Goal: Task Accomplishment & Management: Manage account settings

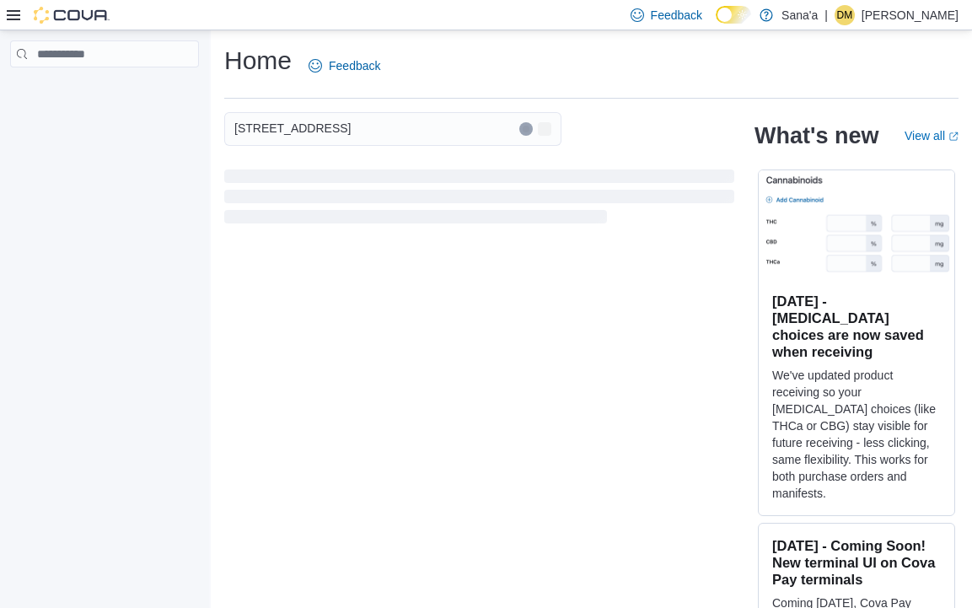
click at [13, 15] on icon at bounding box center [13, 15] width 13 height 10
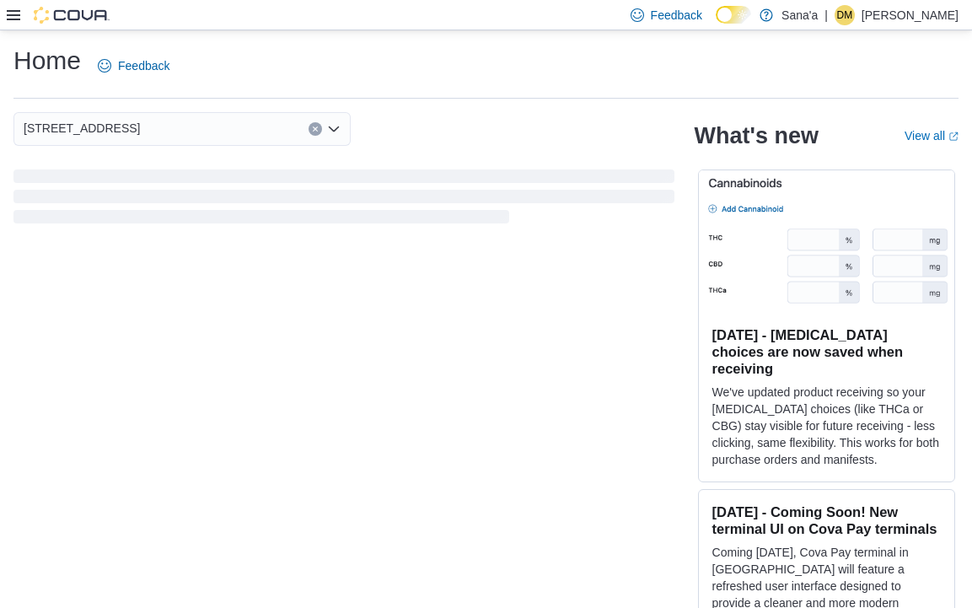
click at [13, 15] on icon at bounding box center [13, 15] width 13 height 10
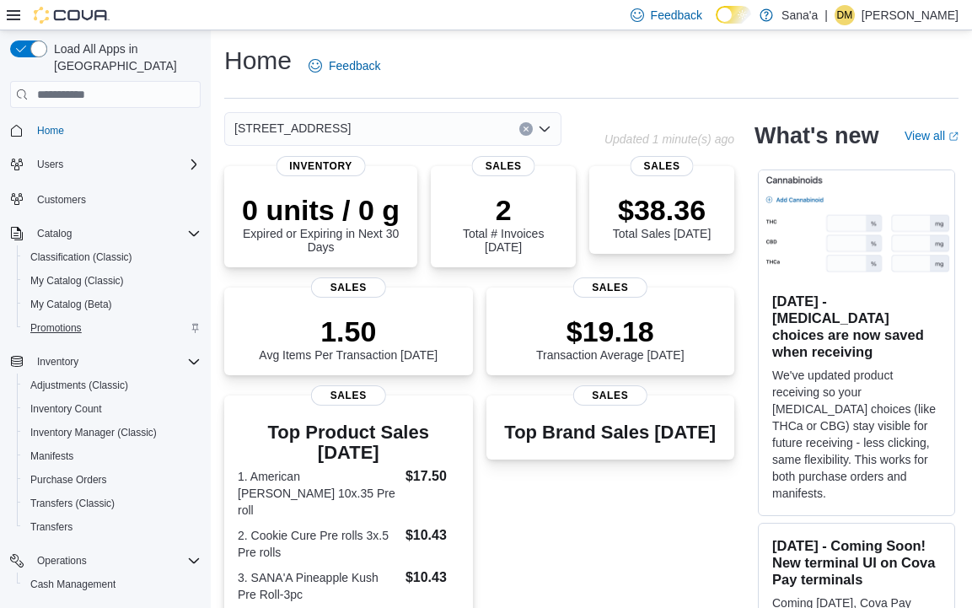
click at [49, 321] on span "Promotions" at bounding box center [55, 327] width 51 height 13
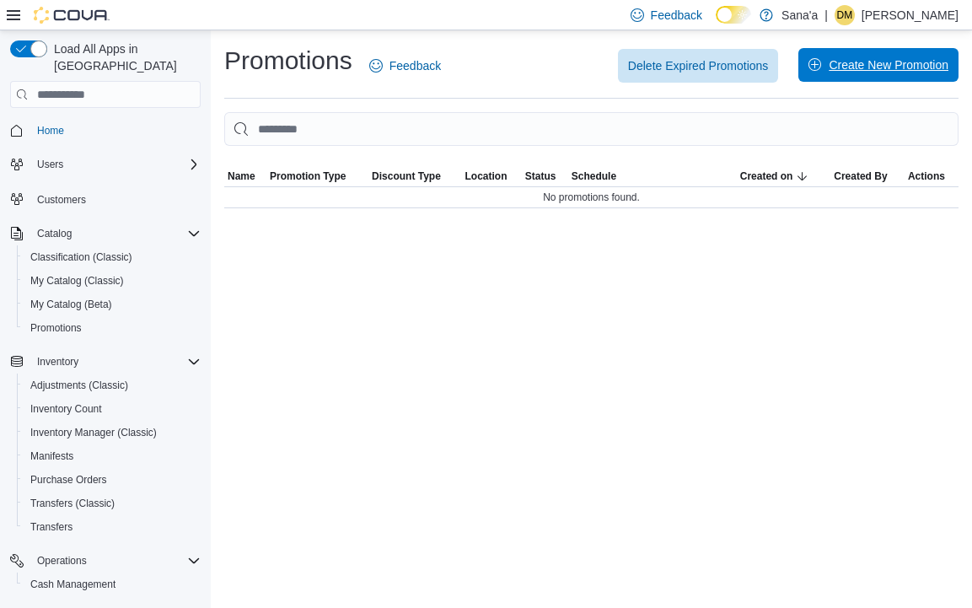
click at [882, 73] on span "Create New Promotion" at bounding box center [878, 65] width 140 height 34
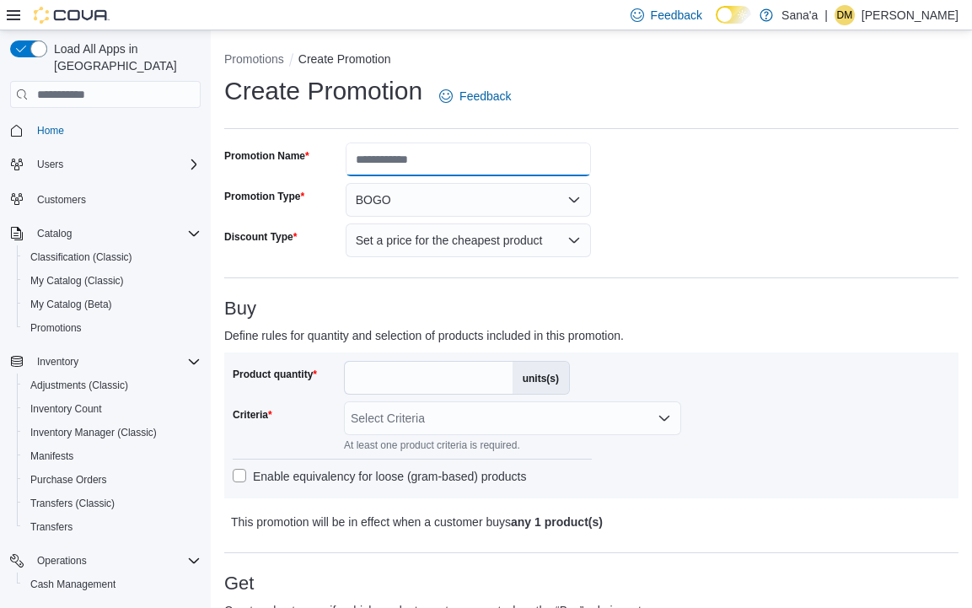
click at [400, 159] on input "Promotion Name" at bounding box center [468, 159] width 246 height 34
type input "*"
click at [415, 206] on button "BOGO" at bounding box center [468, 200] width 246 height 34
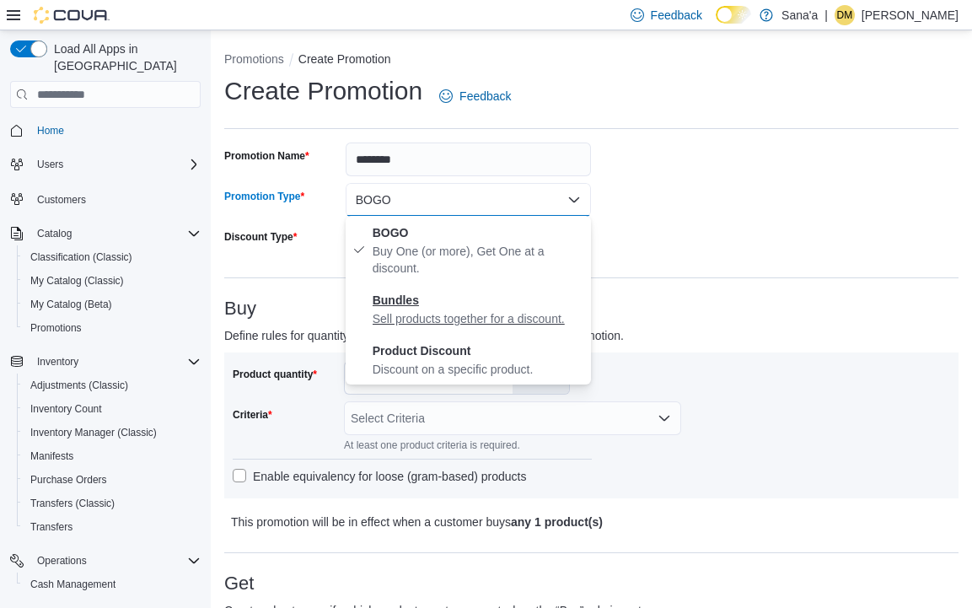
click at [399, 301] on strong "Bundles" at bounding box center [395, 299] width 46 height 13
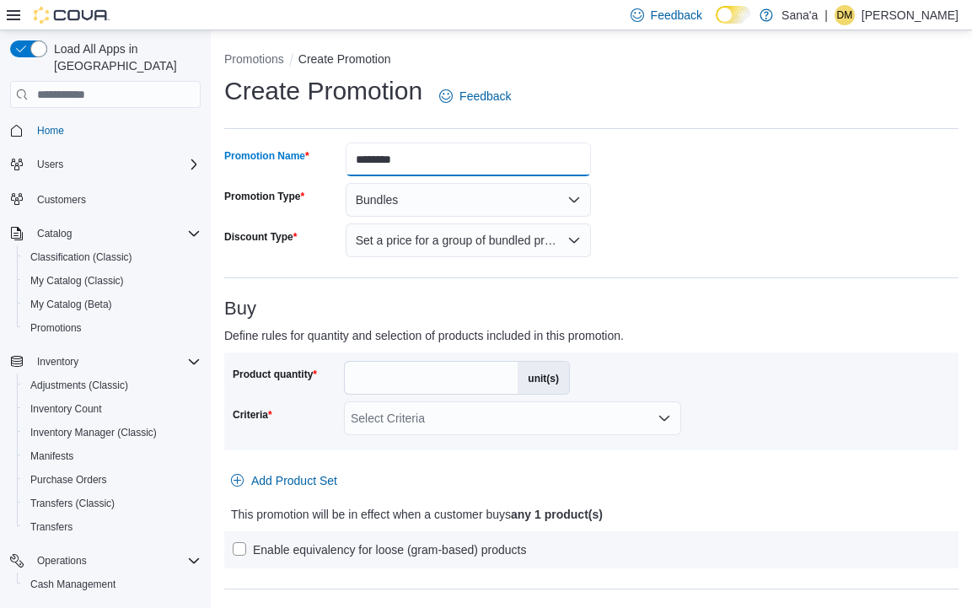
click at [415, 163] on input "********" at bounding box center [468, 159] width 246 height 34
drag, startPoint x: 415, startPoint y: 163, endPoint x: 324, endPoint y: 151, distance: 91.0
click at [324, 151] on div "Promotion Name ********" at bounding box center [407, 159] width 367 height 34
type input "*******"
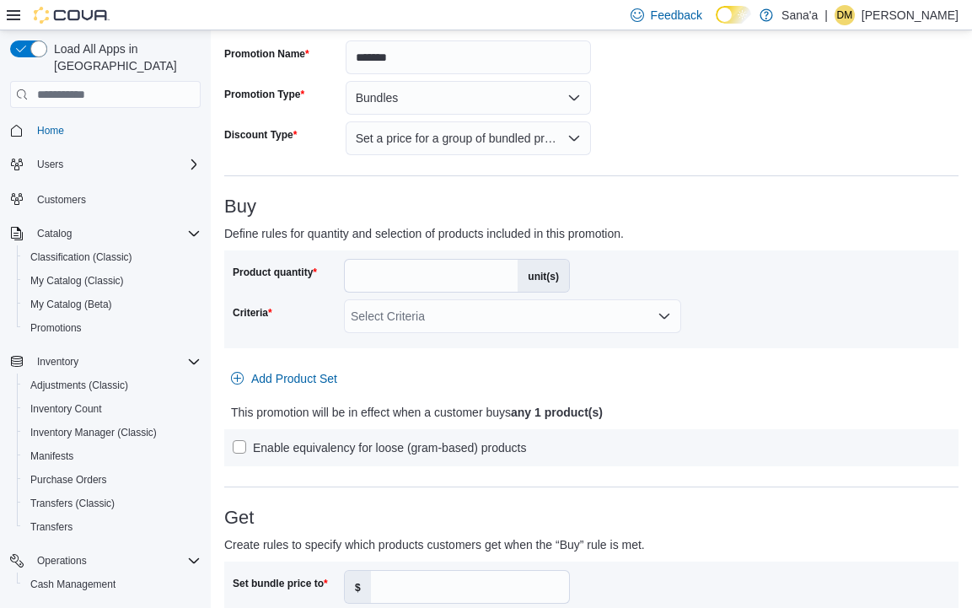
scroll to position [110, 0]
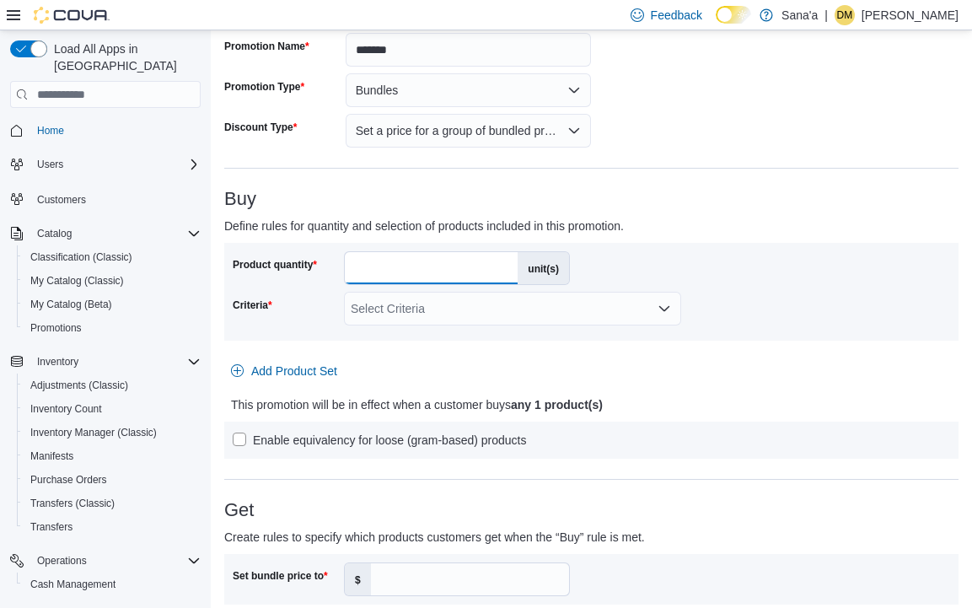
click at [420, 275] on input "*" at bounding box center [431, 268] width 173 height 32
type input "*"
click at [407, 316] on div "Select Criteria" at bounding box center [512, 309] width 337 height 34
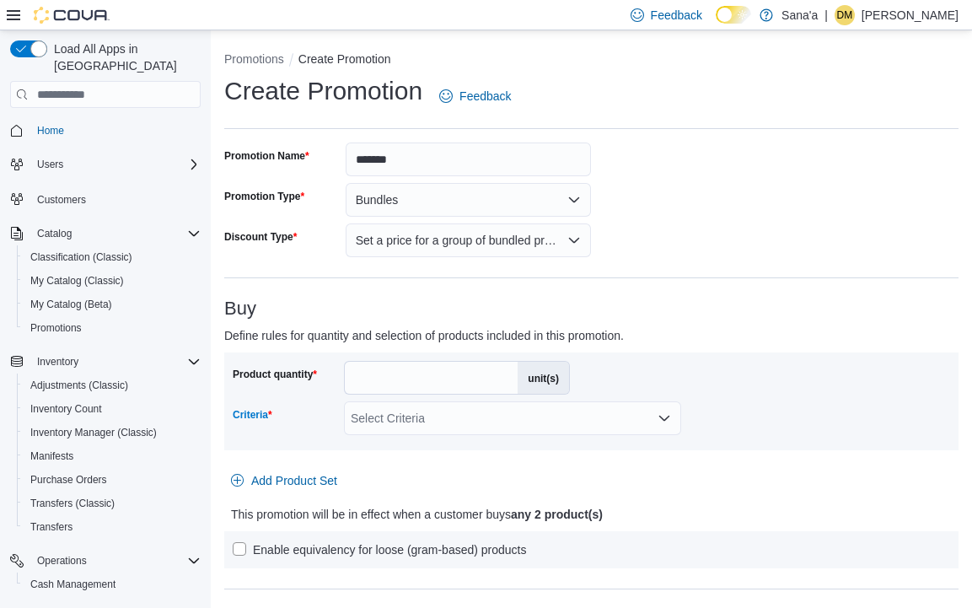
scroll to position [0, 0]
click at [407, 414] on div "Select Criteria Combo box. Selected. Combo box input. Select Criteria. Type som…" at bounding box center [512, 418] width 337 height 34
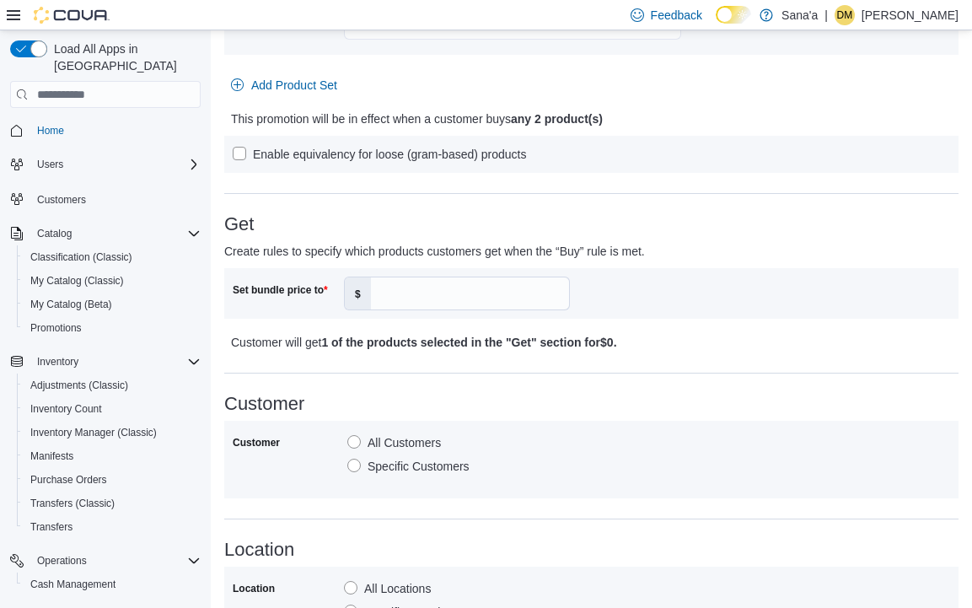
scroll to position [399, 0]
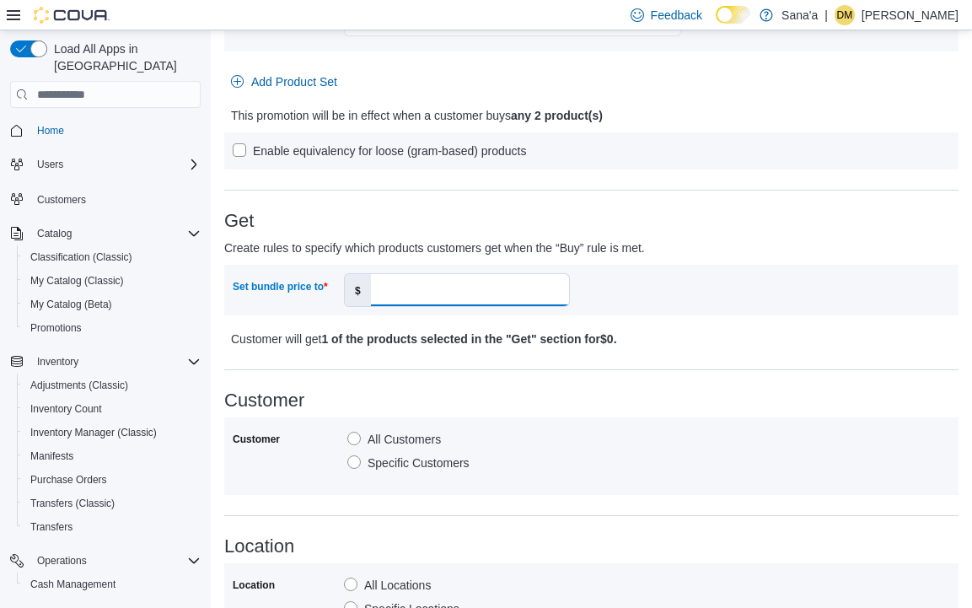
click at [416, 303] on input "Set bundle price to" at bounding box center [470, 290] width 198 height 32
type input "**"
click at [686, 274] on div "Set bundle price to $ **" at bounding box center [591, 290] width 717 height 34
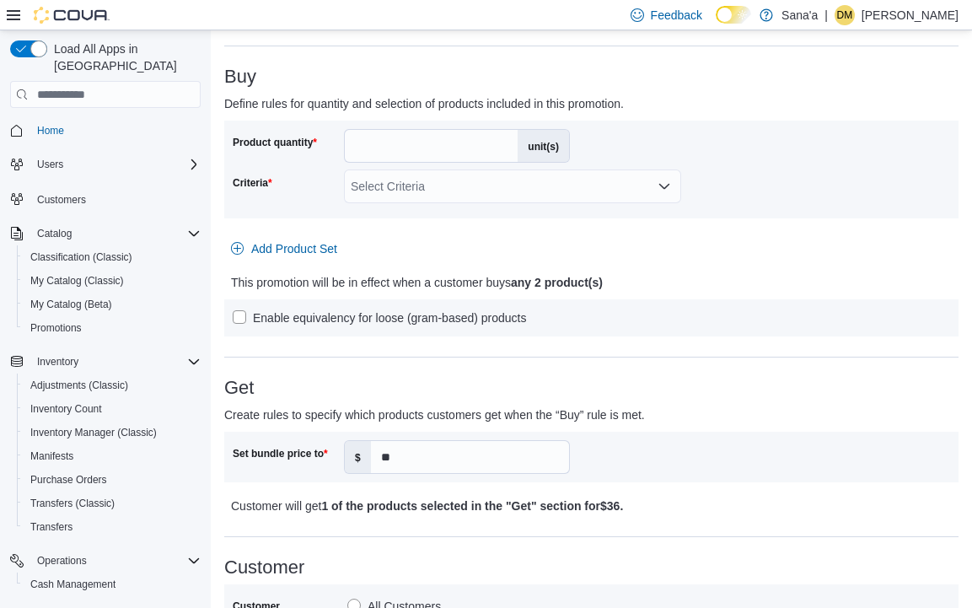
scroll to position [232, 0]
click at [670, 179] on icon "Open list of options" at bounding box center [663, 185] width 13 height 13
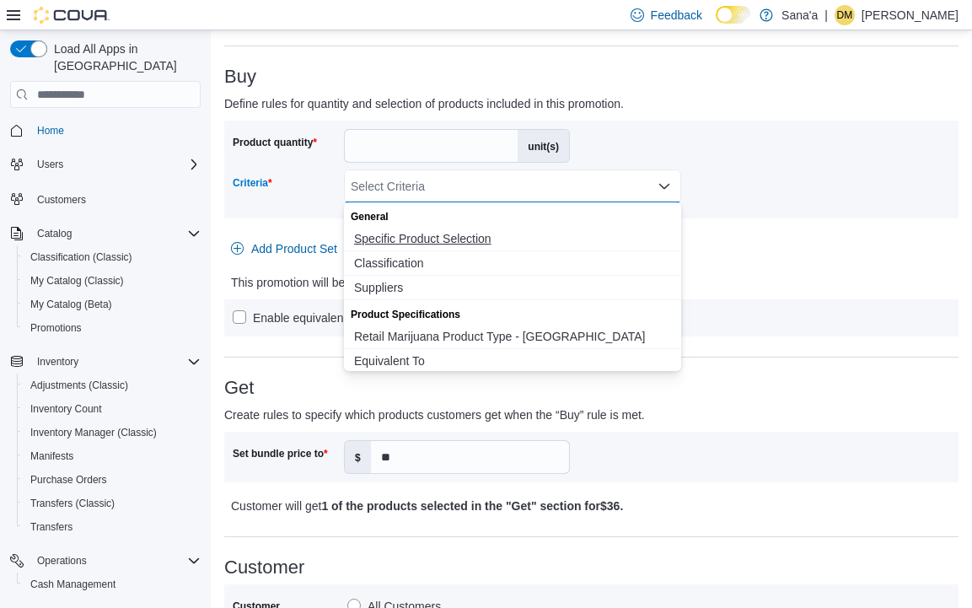
click at [447, 234] on span "Specific Product Selection" at bounding box center [512, 238] width 317 height 17
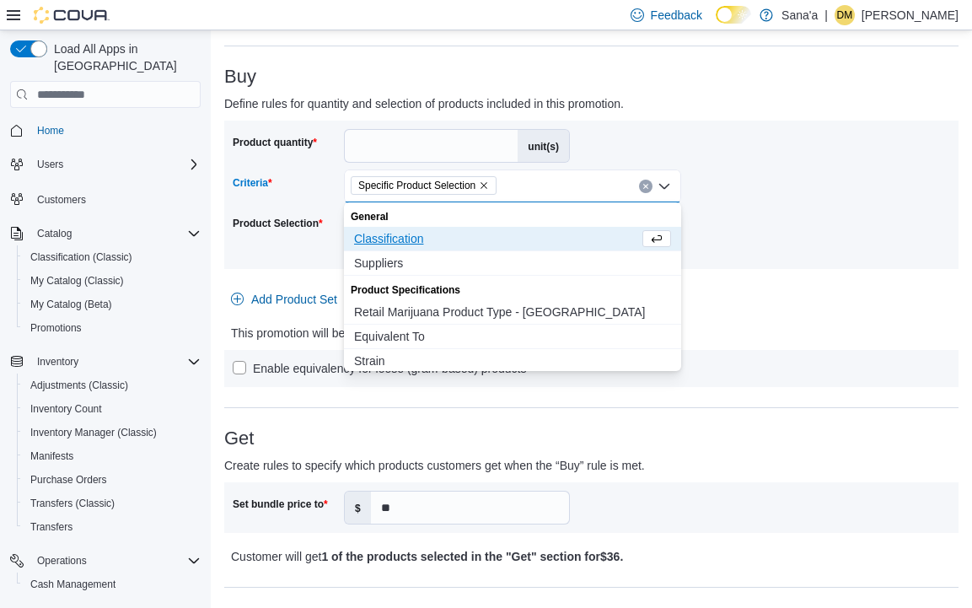
click at [310, 251] on div "Product Selection" at bounding box center [285, 235] width 104 height 51
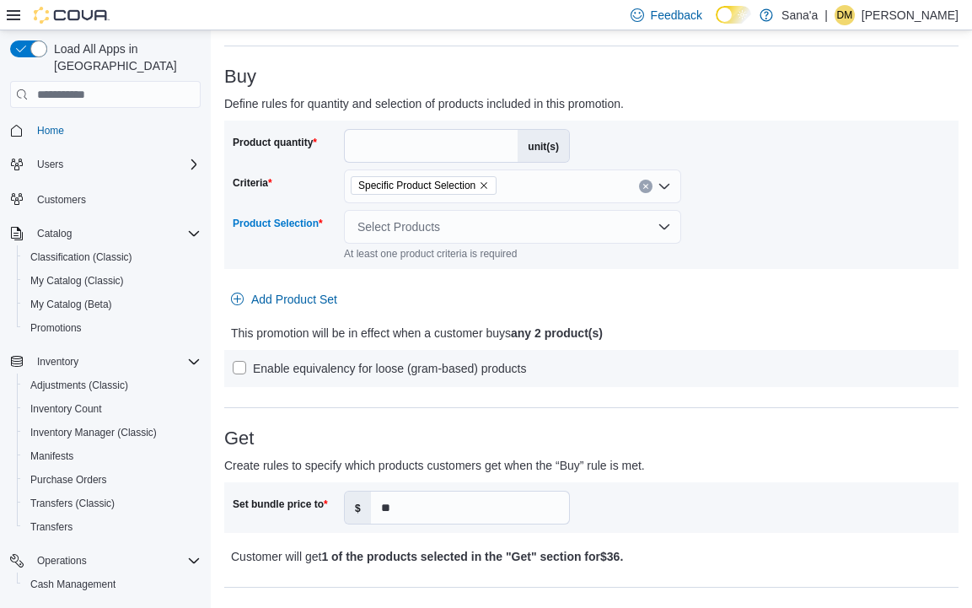
click at [421, 222] on div "Select Products" at bounding box center [512, 227] width 337 height 34
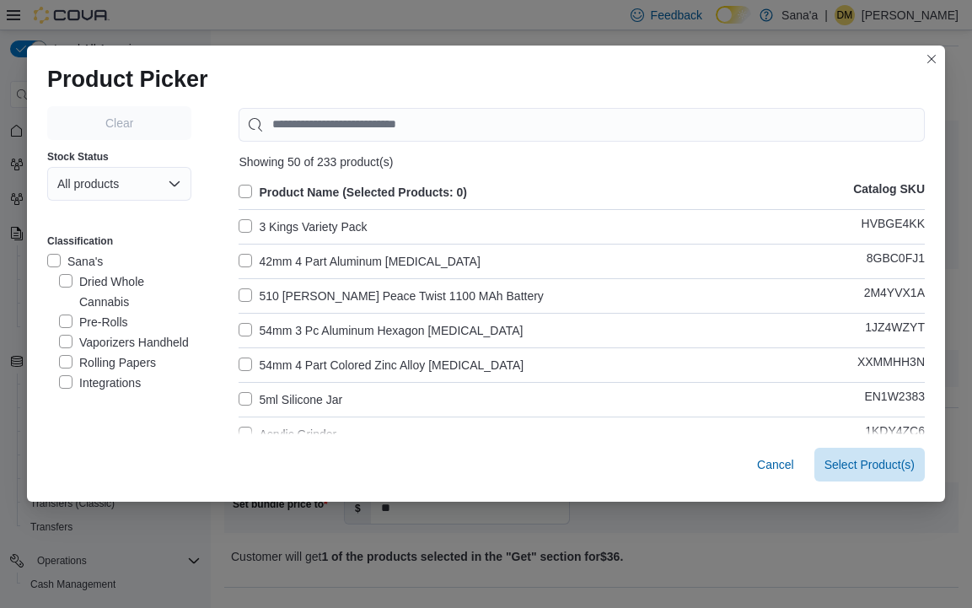
click at [325, 229] on label "3 Kings Variety Pack" at bounding box center [302, 227] width 128 height 20
click at [848, 477] on span "Select 1 Product(s)" at bounding box center [864, 464] width 100 height 34
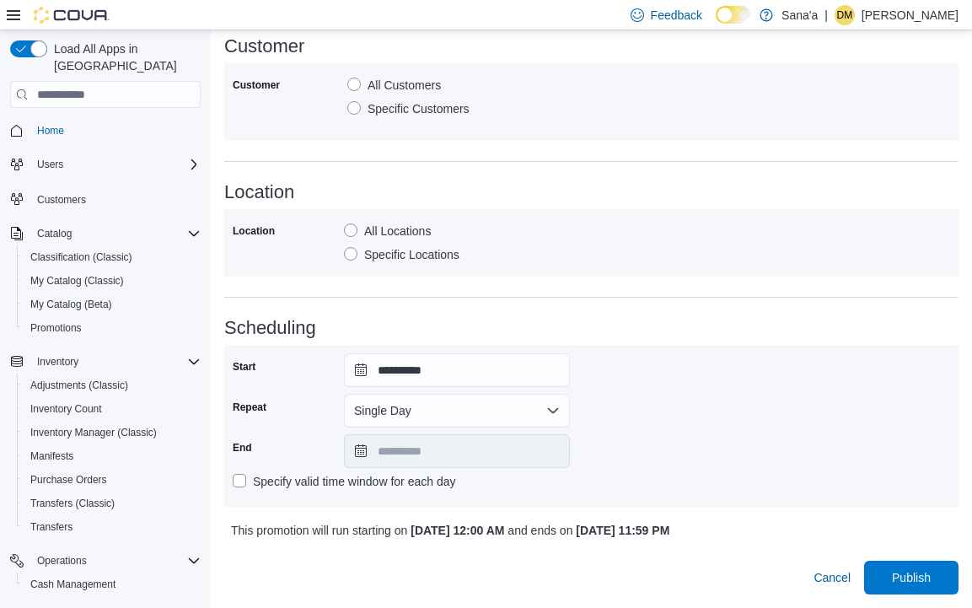
scroll to position [826, 0]
click at [475, 397] on button "Single Day" at bounding box center [457, 411] width 226 height 34
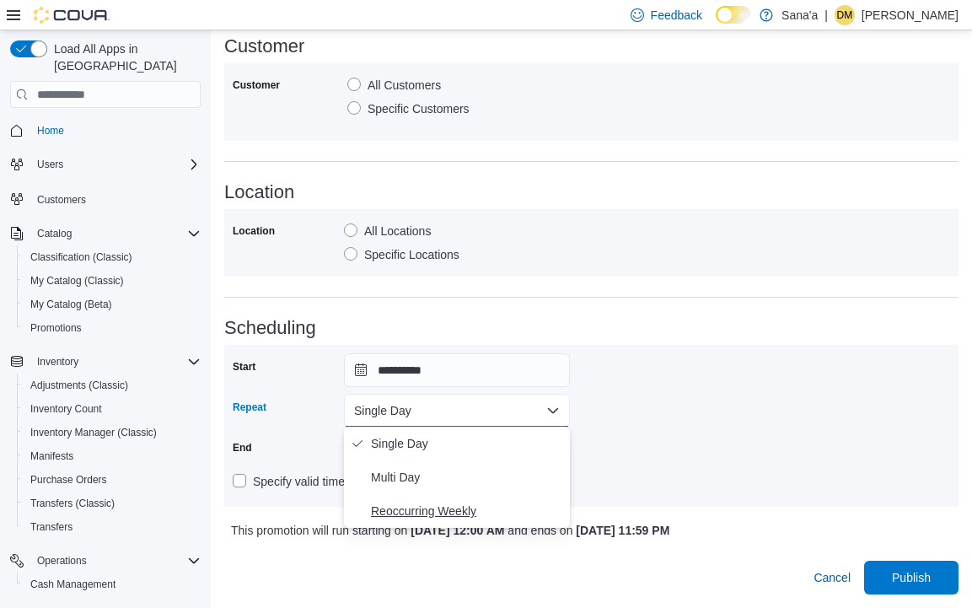
click at [412, 501] on span "Reoccurring Weekly" at bounding box center [467, 511] width 192 height 20
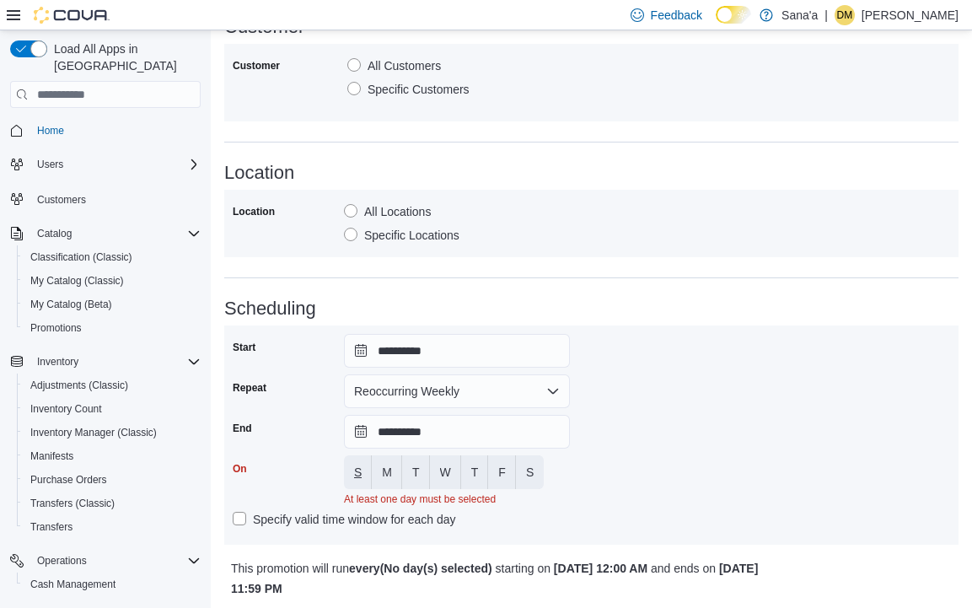
click at [356, 479] on span "S" at bounding box center [358, 471] width 8 height 17
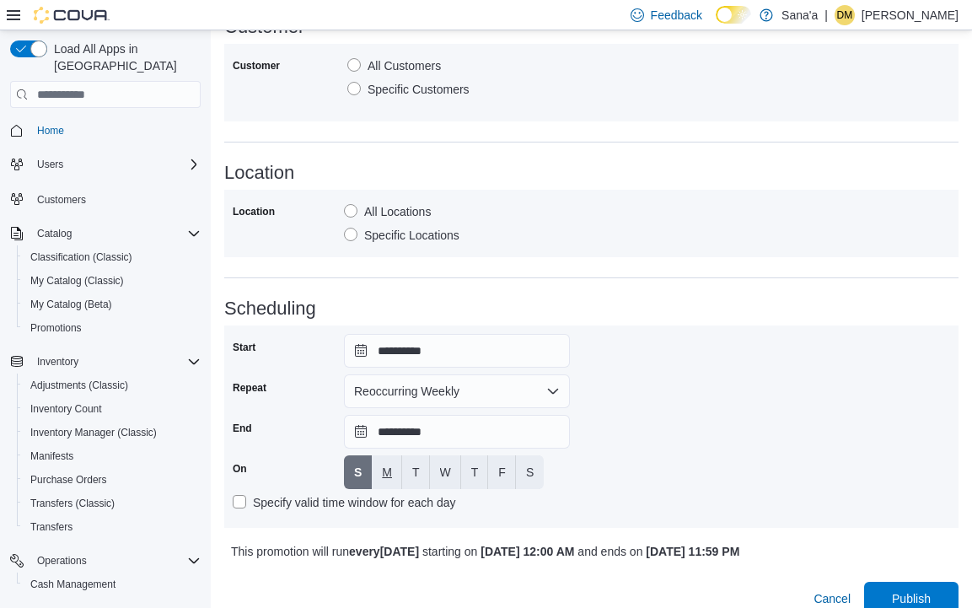
click at [387, 470] on span "M" at bounding box center [387, 471] width 10 height 17
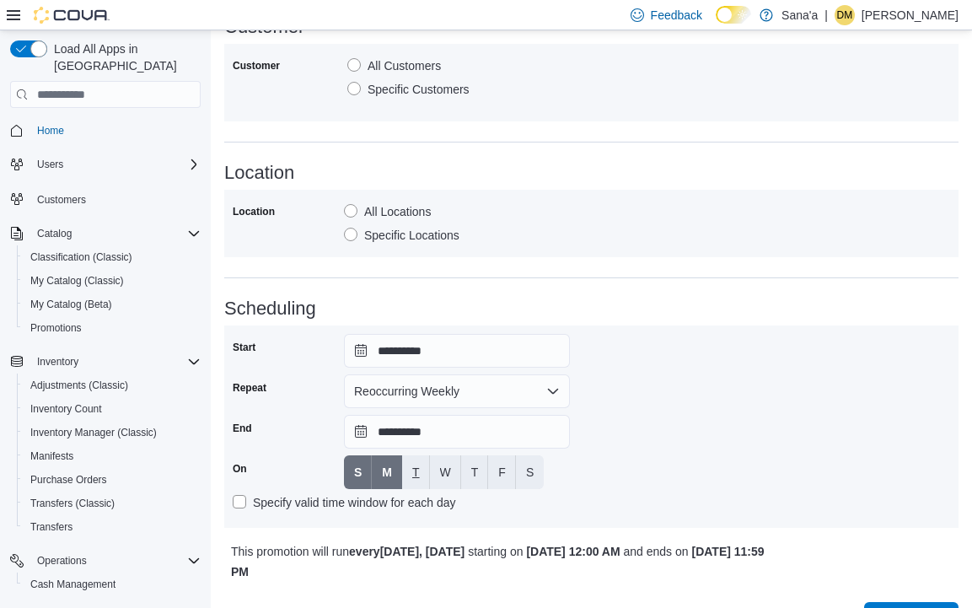
click at [419, 470] on span "T" at bounding box center [416, 471] width 8 height 17
click at [442, 471] on span "W" at bounding box center [445, 471] width 11 height 17
click at [480, 474] on button "T" at bounding box center [475, 472] width 28 height 34
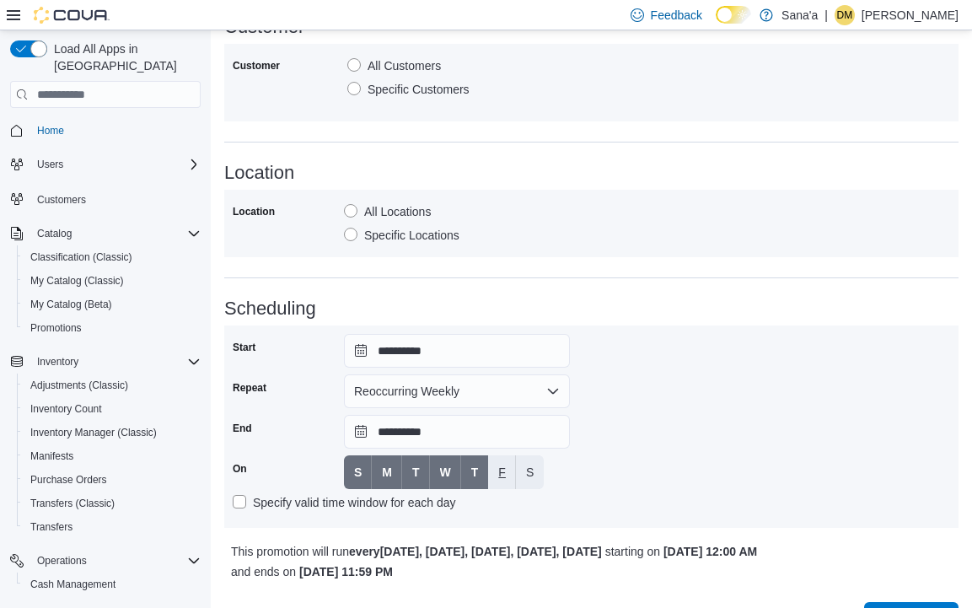
click at [499, 473] on span "F" at bounding box center [502, 471] width 8 height 17
click at [526, 474] on span "S" at bounding box center [530, 471] width 8 height 17
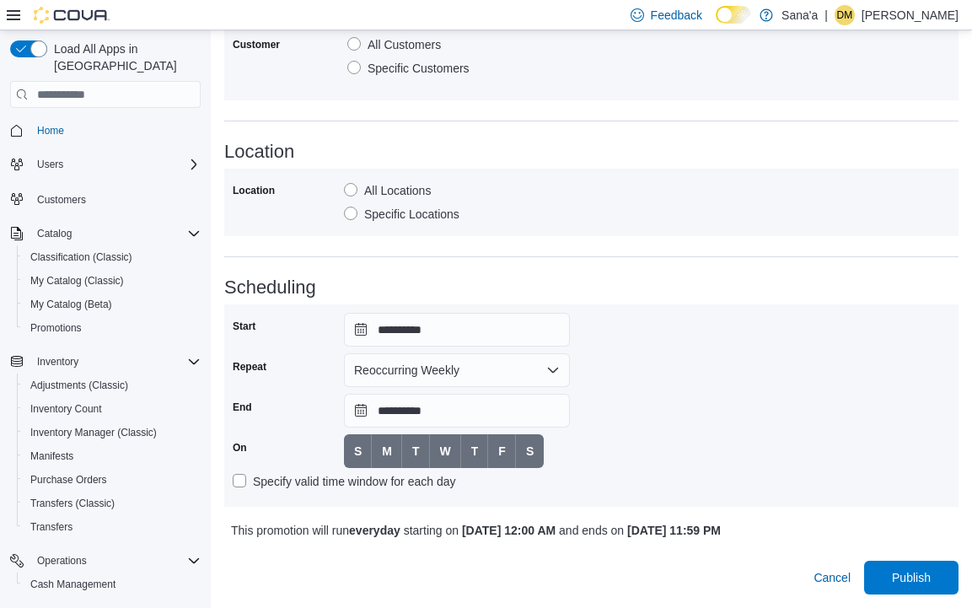
scroll to position [866, 0]
click at [915, 585] on span "Publish" at bounding box center [911, 576] width 39 height 17
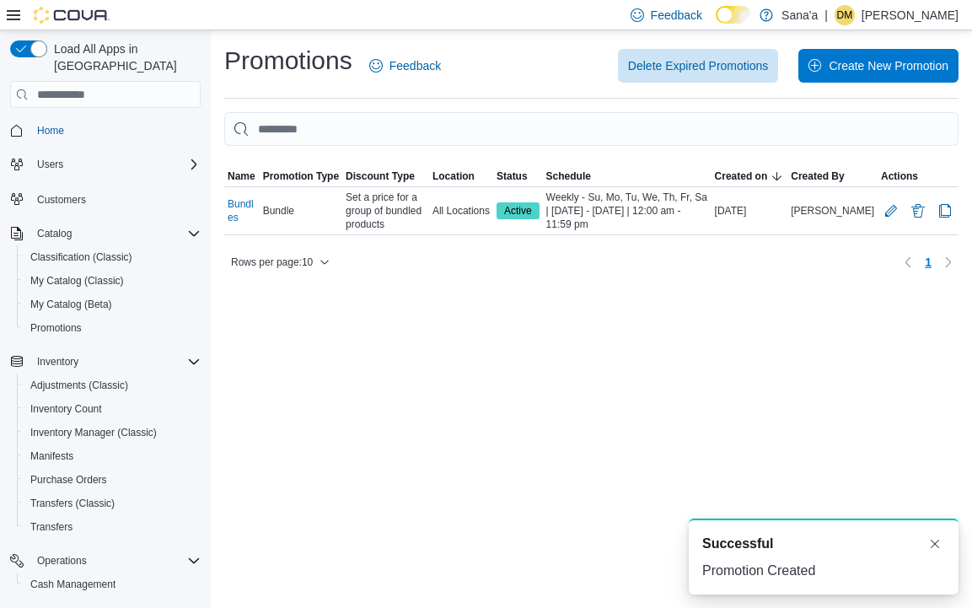
click at [915, 585] on div "A new notification appears Successful Promotion Created" at bounding box center [823, 556] width 270 height 76
click at [936, 546] on button "Dismiss toast" at bounding box center [934, 543] width 20 height 20
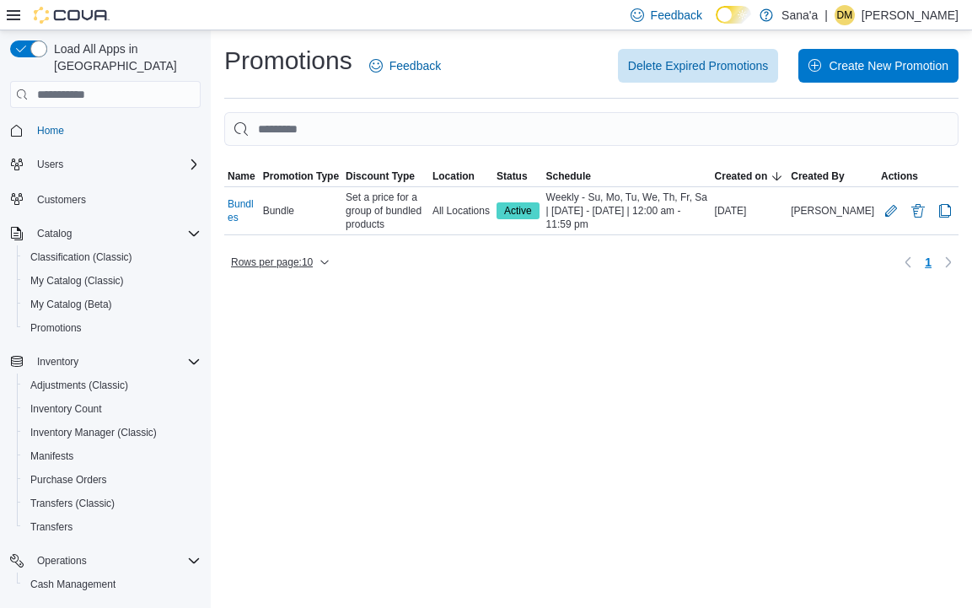
click at [329, 265] on icon "button" at bounding box center [324, 262] width 10 height 10
click at [370, 250] on div "Rows per page : 10 Page 1 of 1 1" at bounding box center [591, 262] width 734 height 27
click at [456, 213] on span "All Locations" at bounding box center [460, 210] width 57 height 13
click at [892, 210] on button "Edit Promotion" at bounding box center [891, 210] width 20 height 20
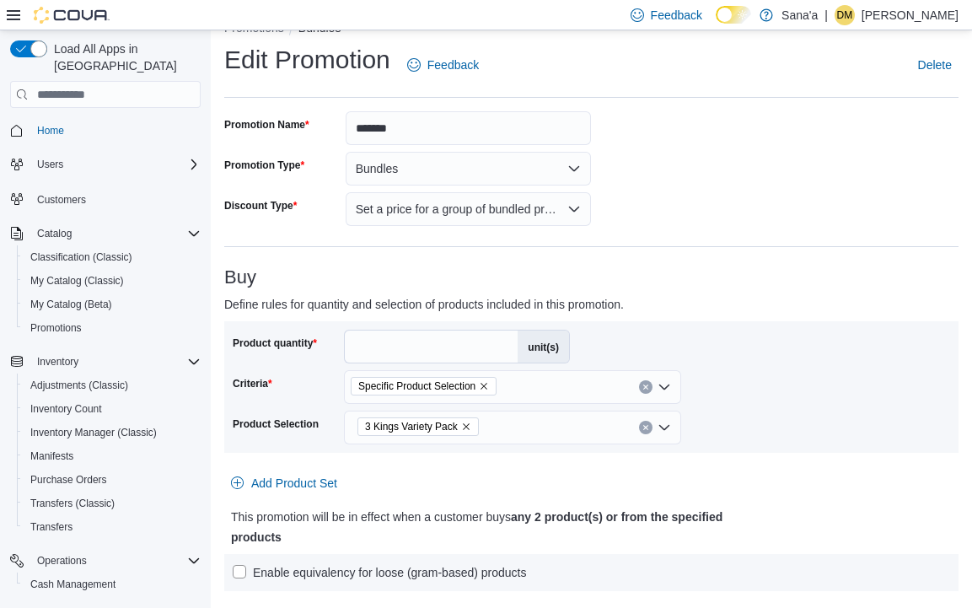
scroll to position [36, 0]
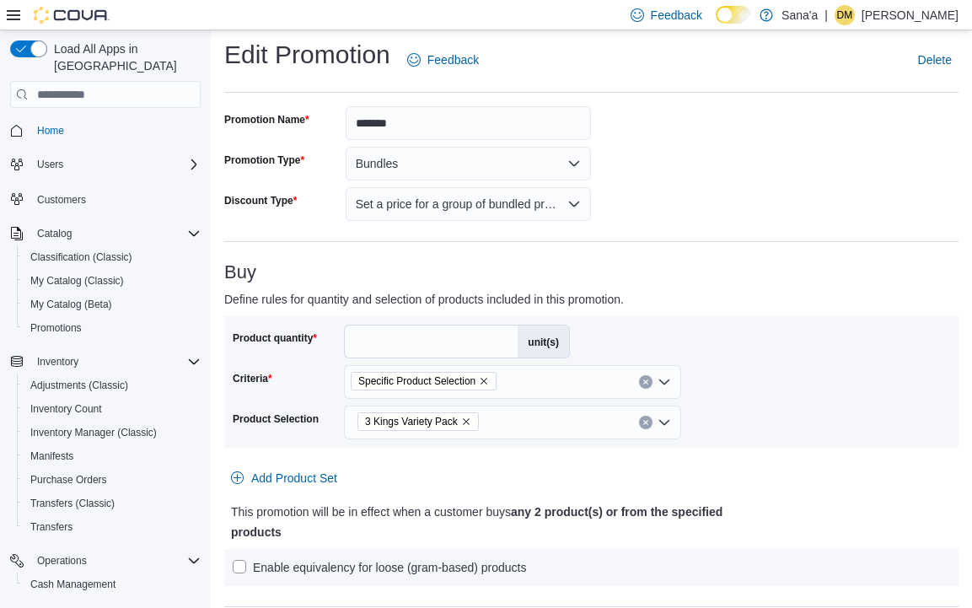
click at [456, 212] on button "Set a price for a group of bundled products" at bounding box center [468, 204] width 246 height 34
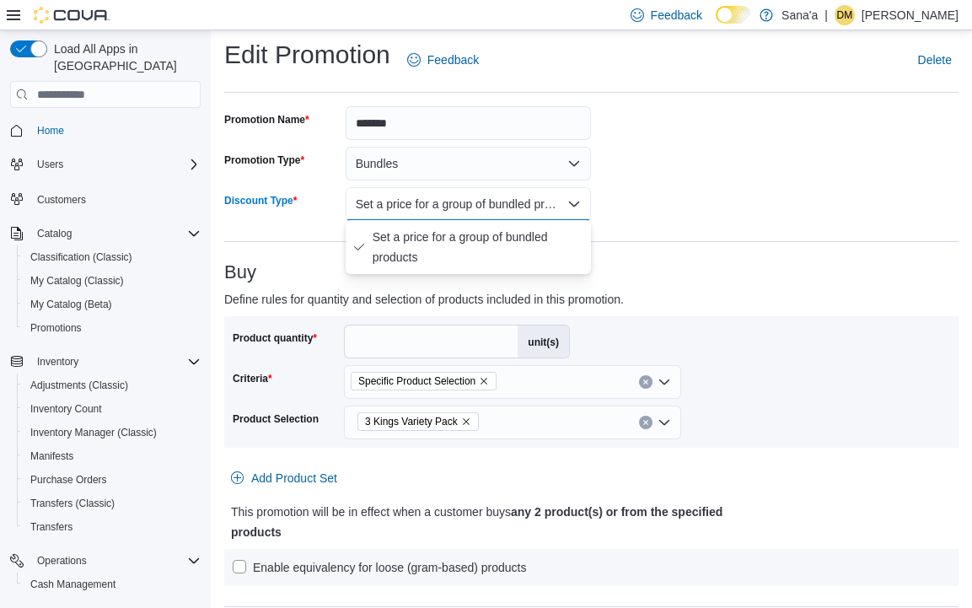
click at [456, 212] on button "Set a price for a group of bundled products" at bounding box center [468, 204] width 246 height 34
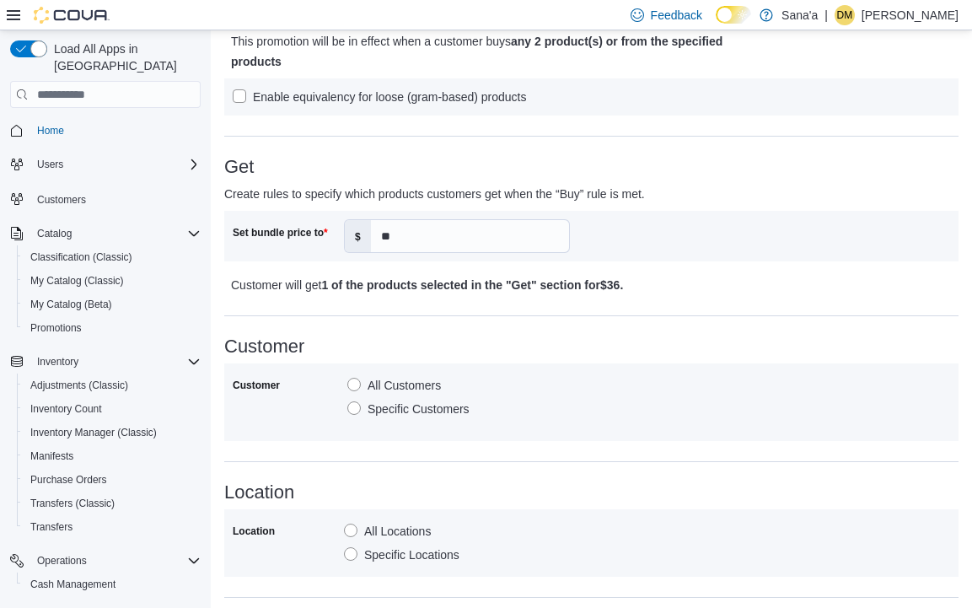
scroll to position [514, 0]
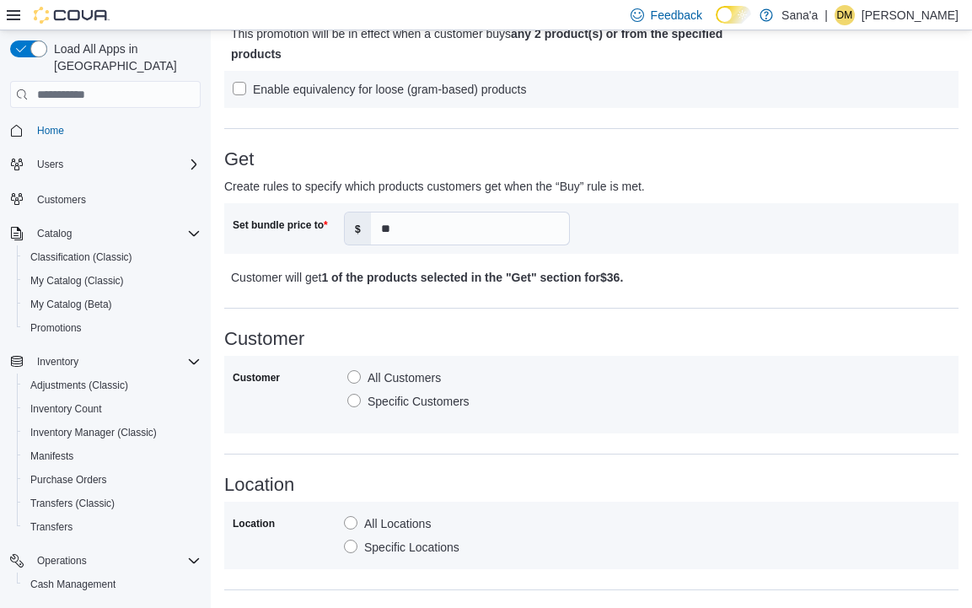
click at [360, 402] on label "Specific Customers" at bounding box center [408, 401] width 122 height 20
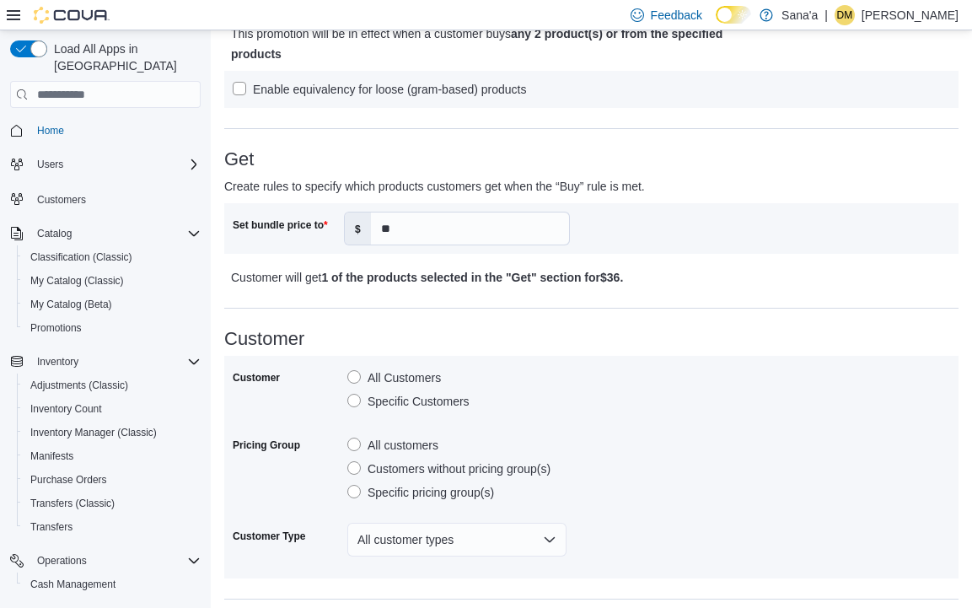
click at [350, 378] on label "All Customers" at bounding box center [394, 377] width 94 height 20
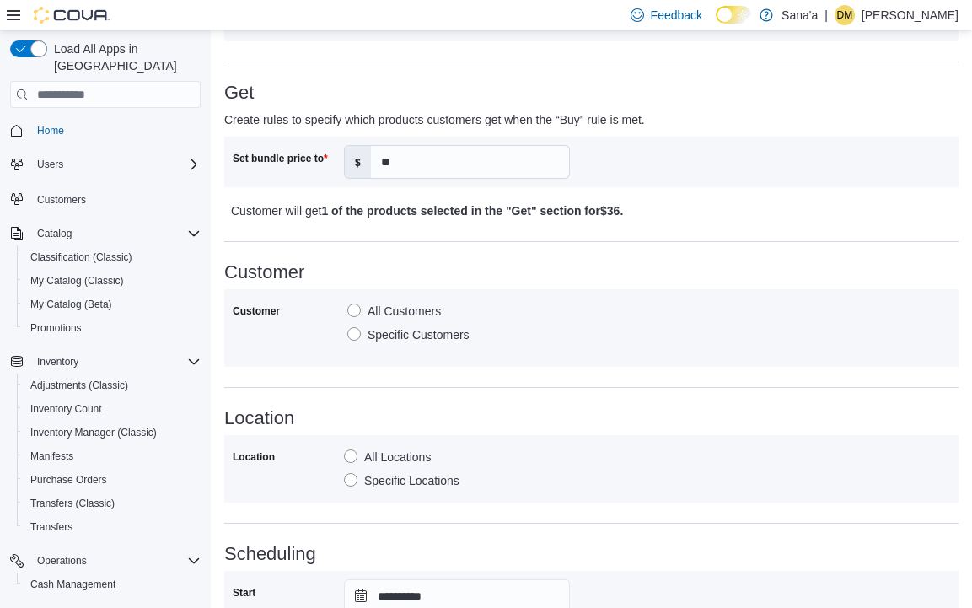
scroll to position [615, 0]
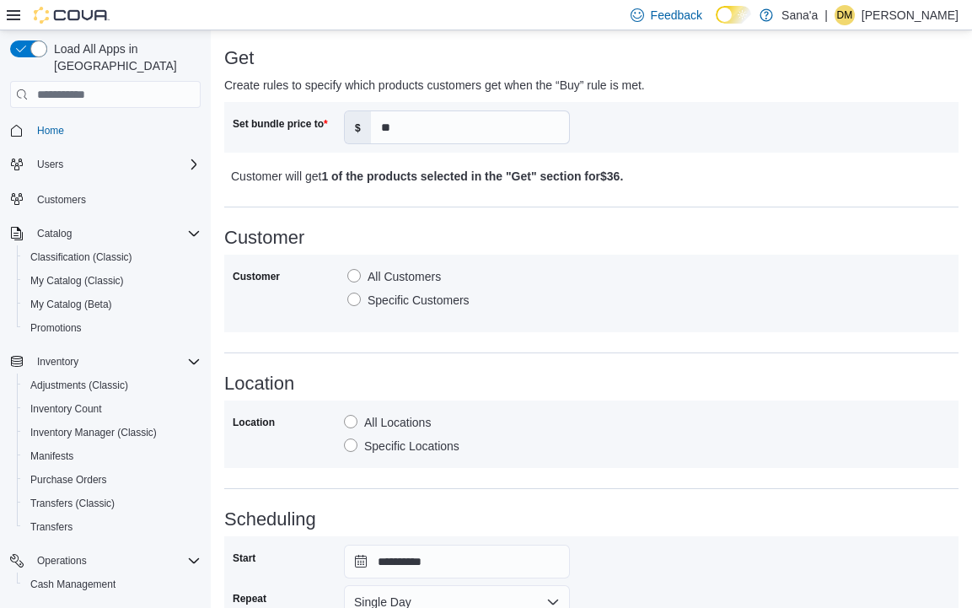
click at [345, 444] on label "Specific Locations" at bounding box center [401, 446] width 115 height 20
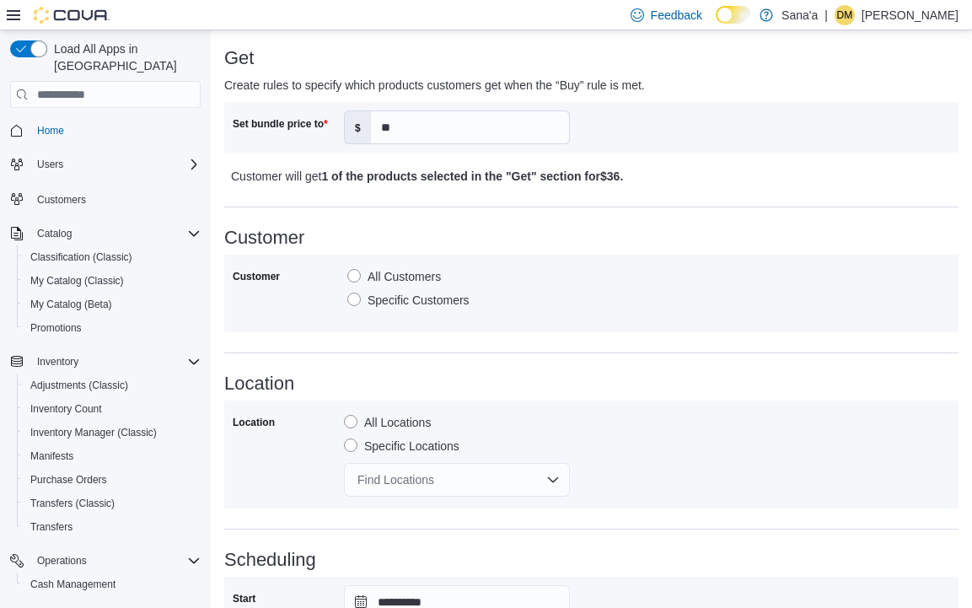
click at [380, 480] on div "Find Locations" at bounding box center [457, 480] width 226 height 34
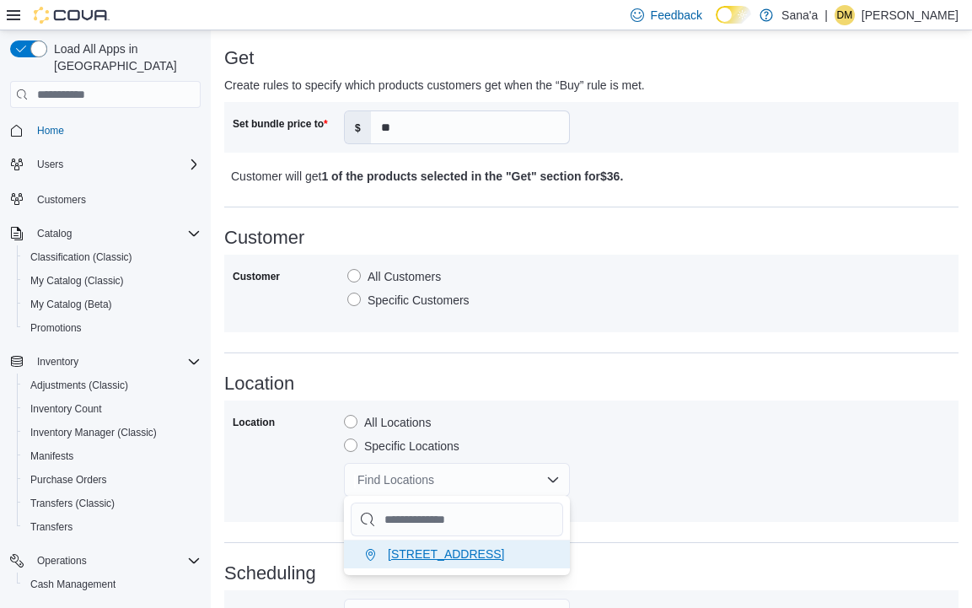
click at [413, 549] on span "[STREET_ADDRESS]" at bounding box center [446, 553] width 116 height 13
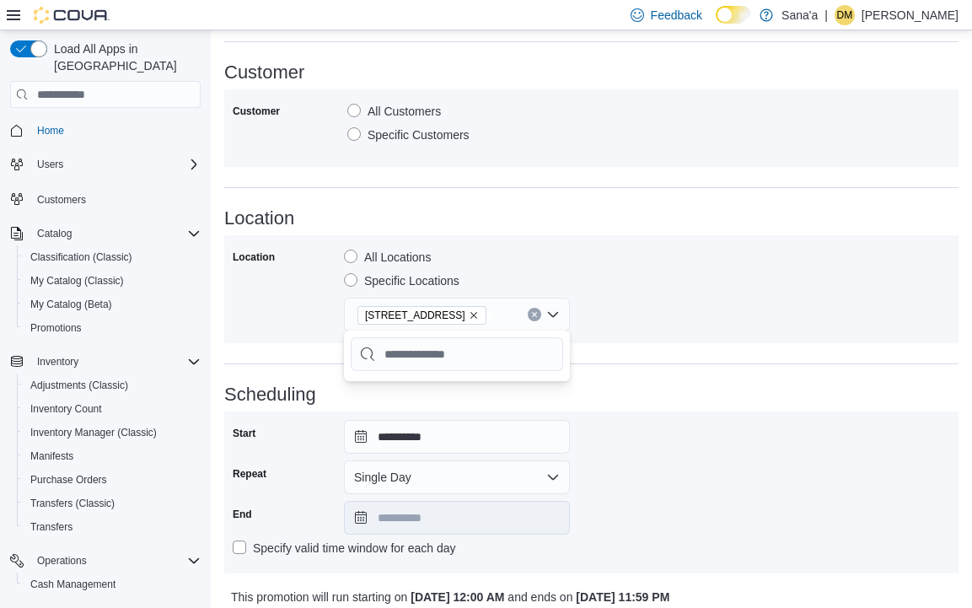
scroll to position [817, 0]
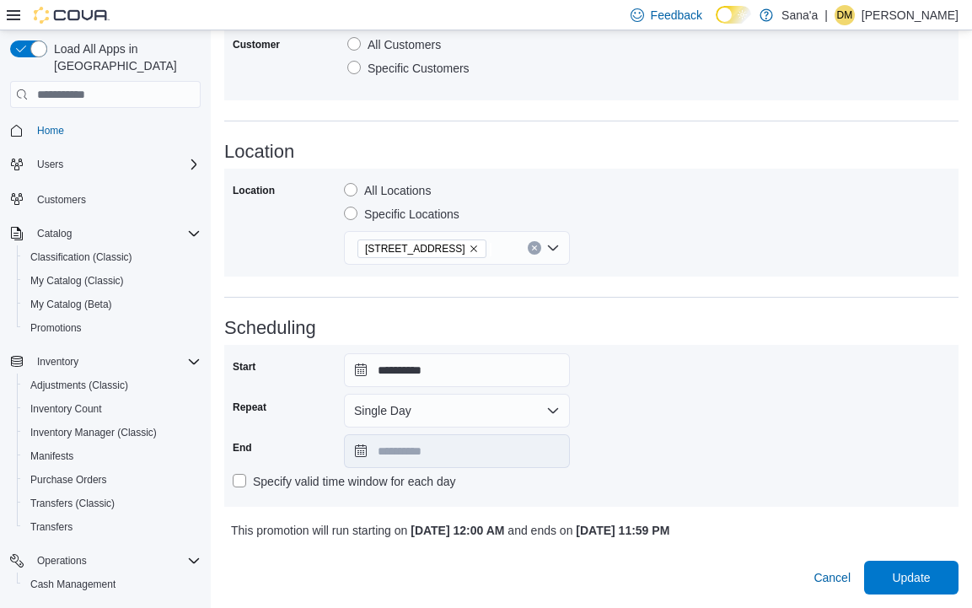
scroll to position [866, 0]
click at [517, 394] on button "Single Day" at bounding box center [457, 411] width 226 height 34
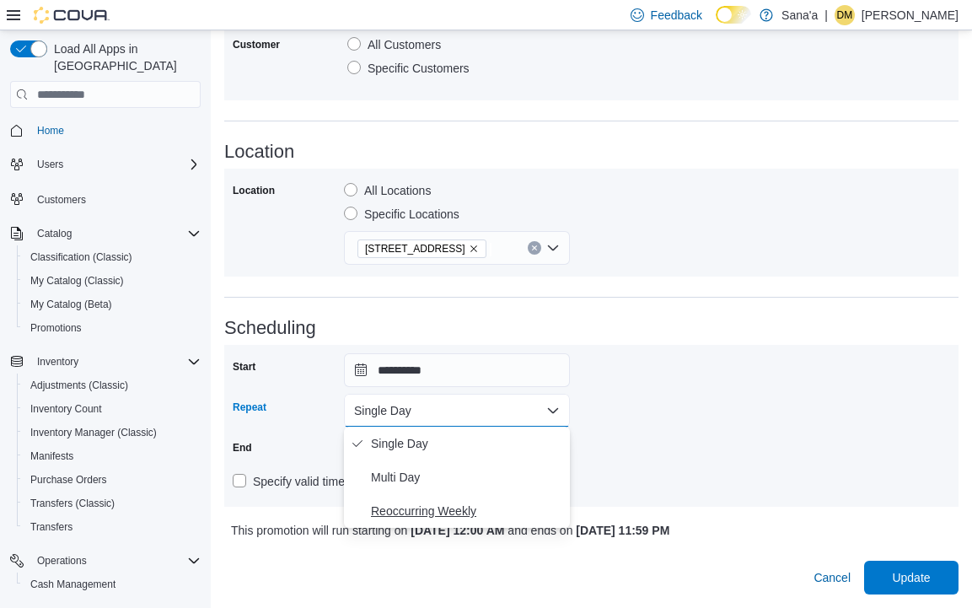
click at [434, 501] on span "Reoccurring Weekly" at bounding box center [467, 511] width 192 height 20
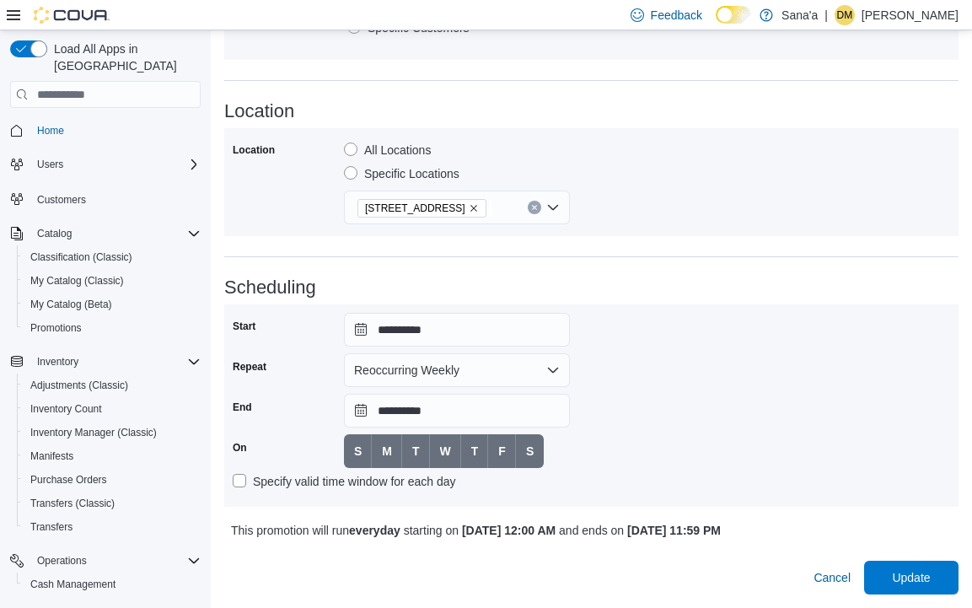
scroll to position [907, 0]
click at [363, 434] on button "S" at bounding box center [358, 451] width 28 height 34
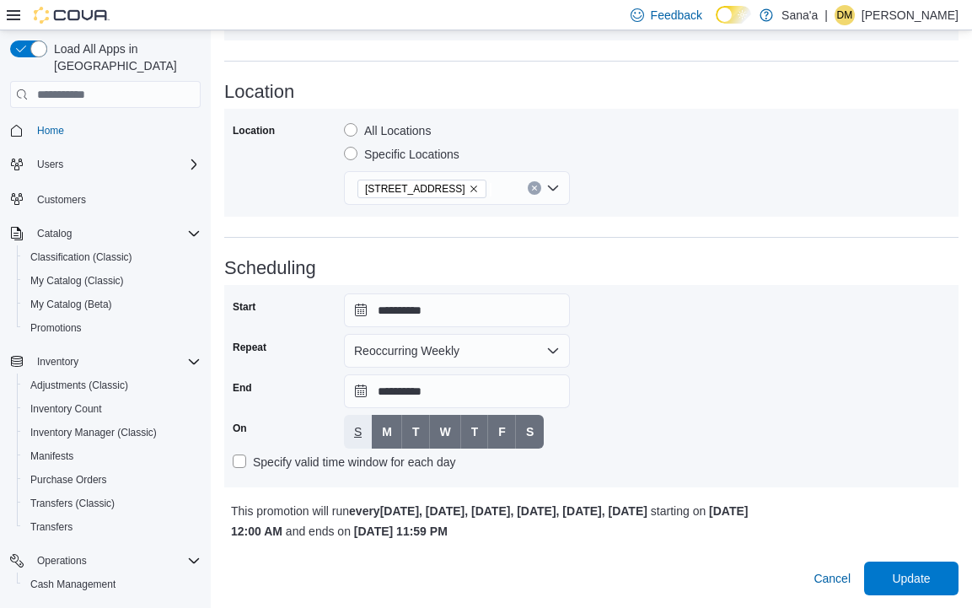
click at [362, 432] on span "S" at bounding box center [358, 431] width 8 height 17
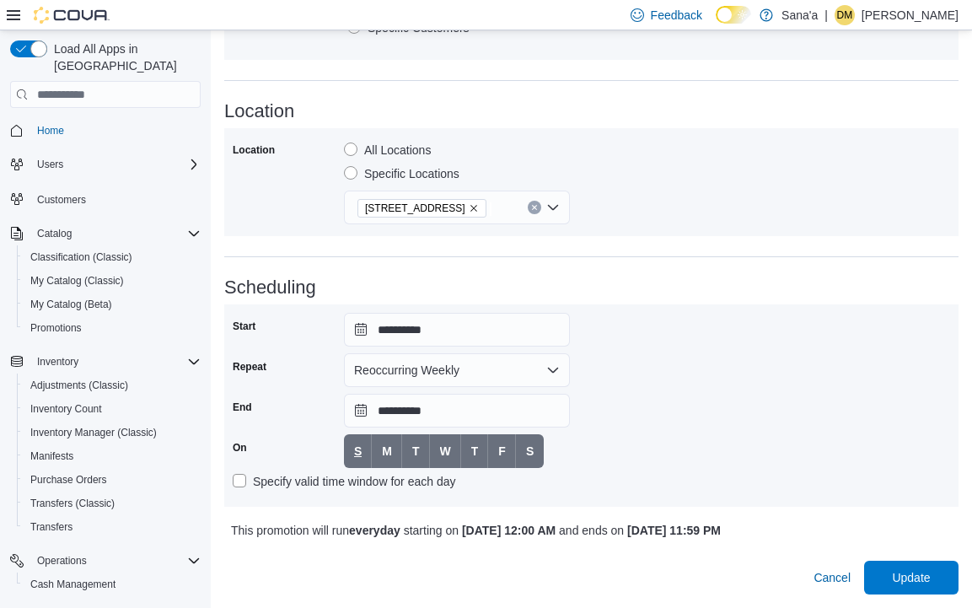
click at [354, 442] on span "S" at bounding box center [358, 450] width 8 height 17
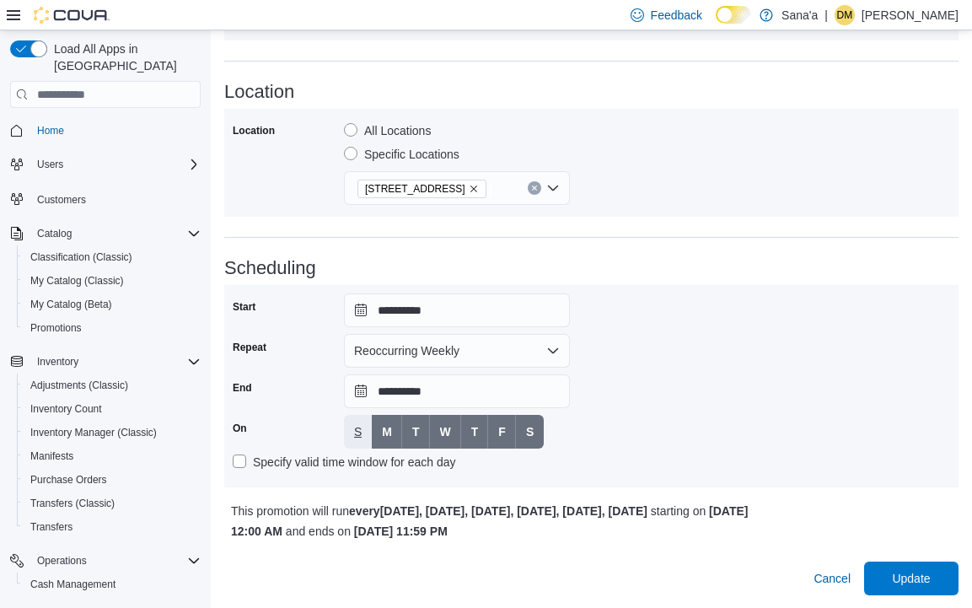
click at [359, 430] on span "S" at bounding box center [358, 431] width 8 height 17
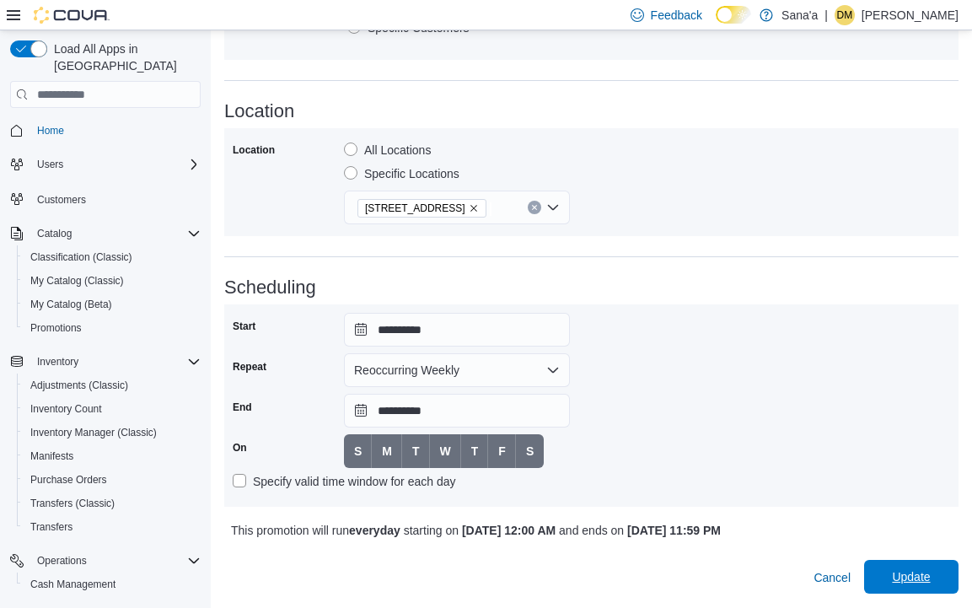
click at [890, 585] on span "Update" at bounding box center [911, 577] width 74 height 34
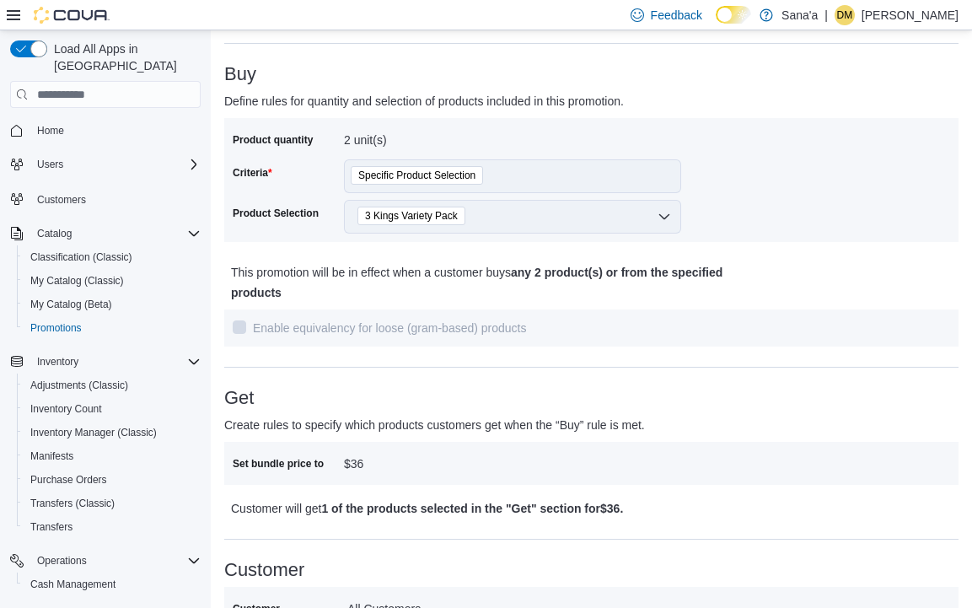
scroll to position [206, 0]
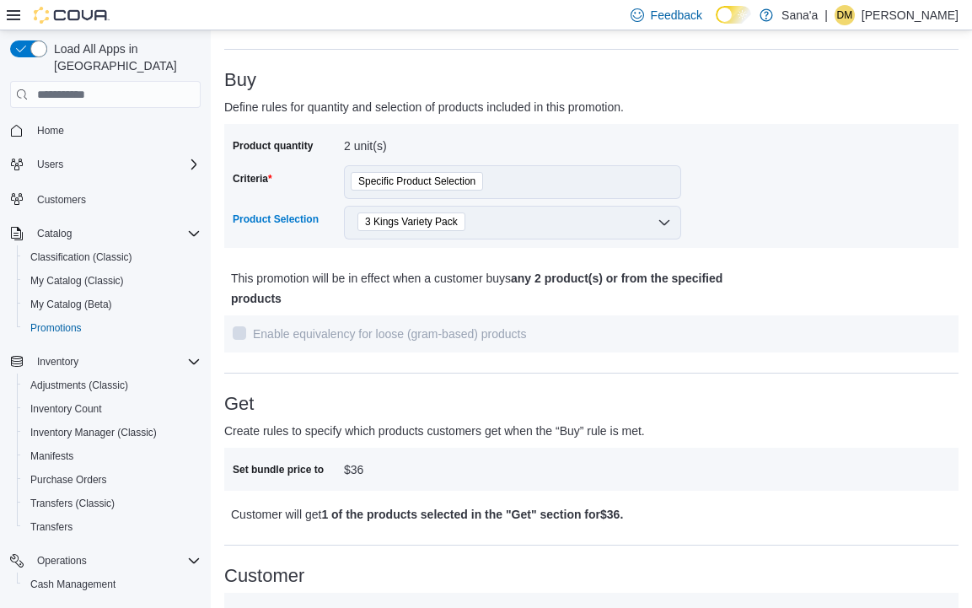
click at [659, 222] on div "3 Kings Variety Pack" at bounding box center [512, 223] width 337 height 34
click at [533, 223] on div "3 Kings Variety Pack" at bounding box center [512, 223] width 337 height 34
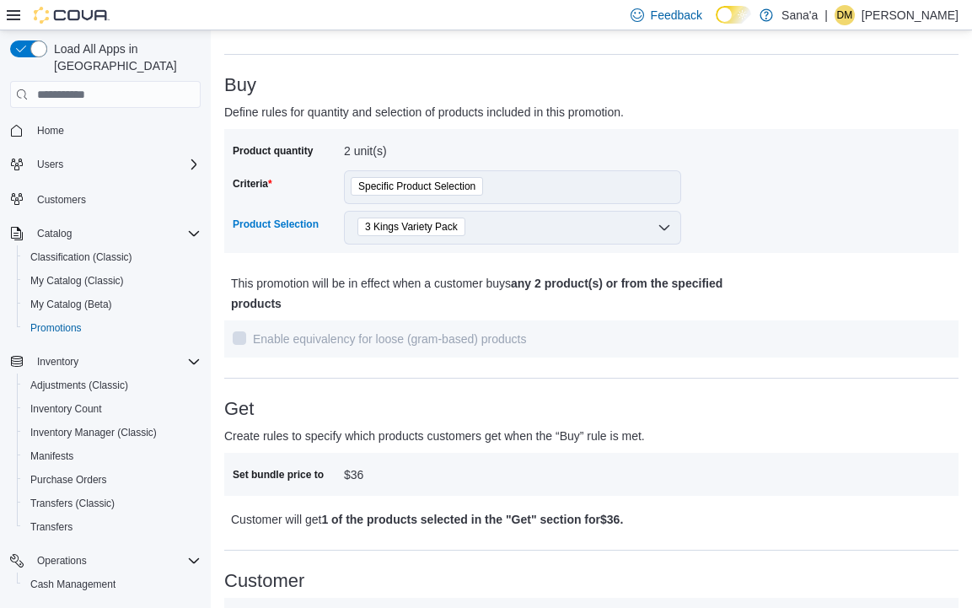
scroll to position [212, 0]
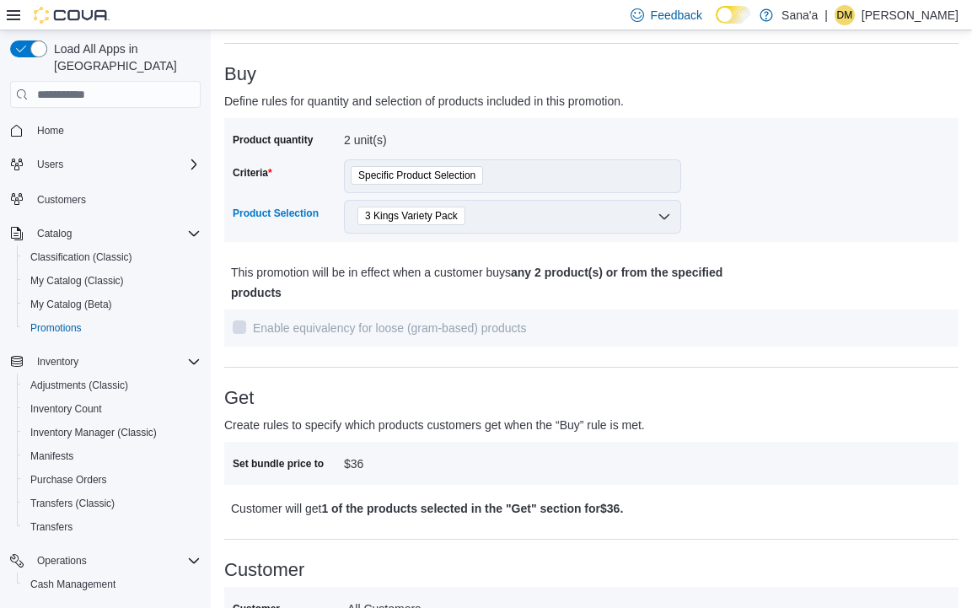
click at [661, 211] on div "3 Kings Variety Pack" at bounding box center [512, 217] width 337 height 34
click at [662, 228] on div "3 Kings Variety Pack" at bounding box center [512, 217] width 337 height 34
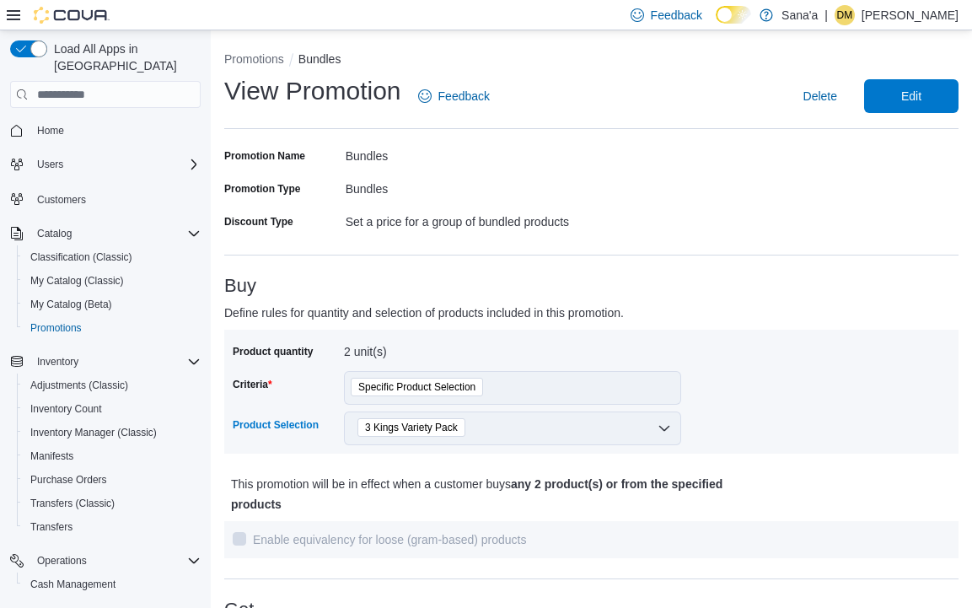
scroll to position [0, 0]
click at [908, 94] on span "Edit" at bounding box center [911, 95] width 20 height 17
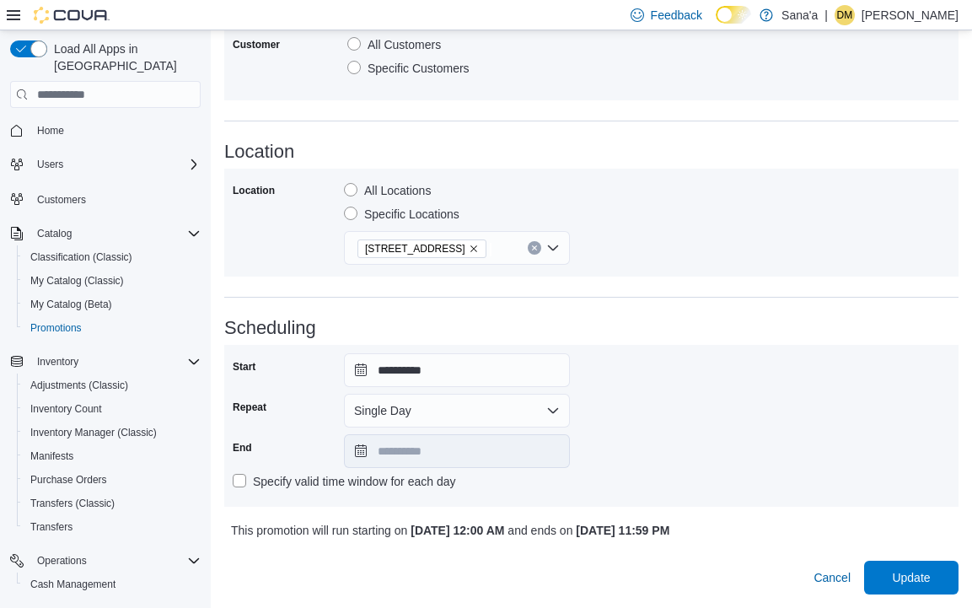
scroll to position [866, 0]
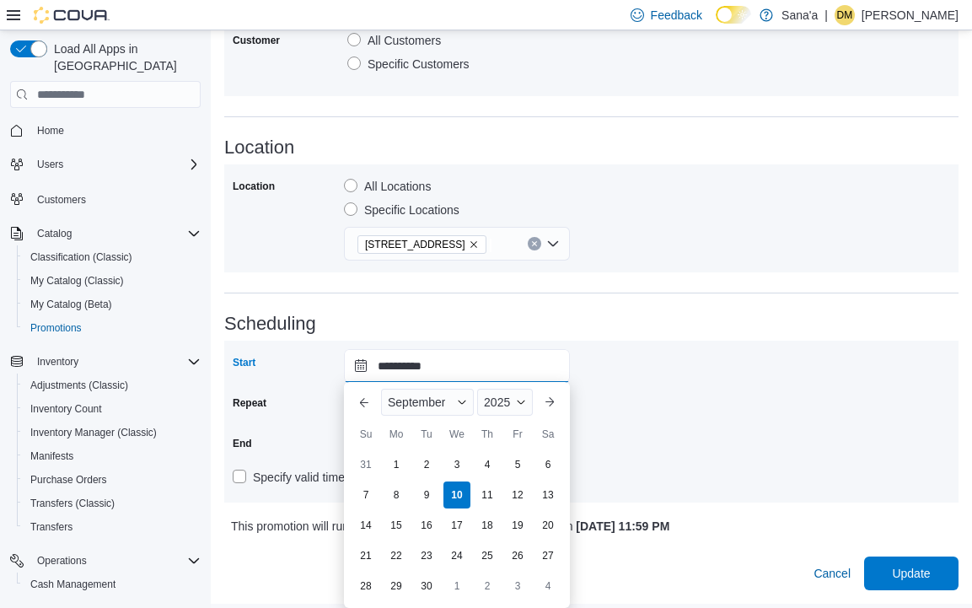
click at [503, 352] on input "**********" at bounding box center [457, 366] width 226 height 34
click at [597, 349] on div "**********" at bounding box center [591, 421] width 717 height 145
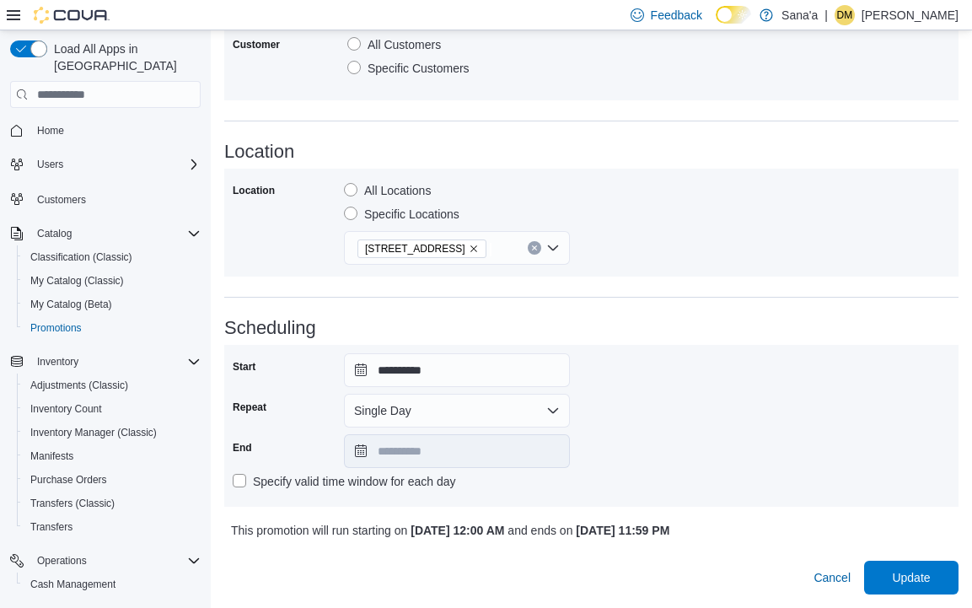
click at [427, 397] on button "Single Day" at bounding box center [457, 411] width 226 height 34
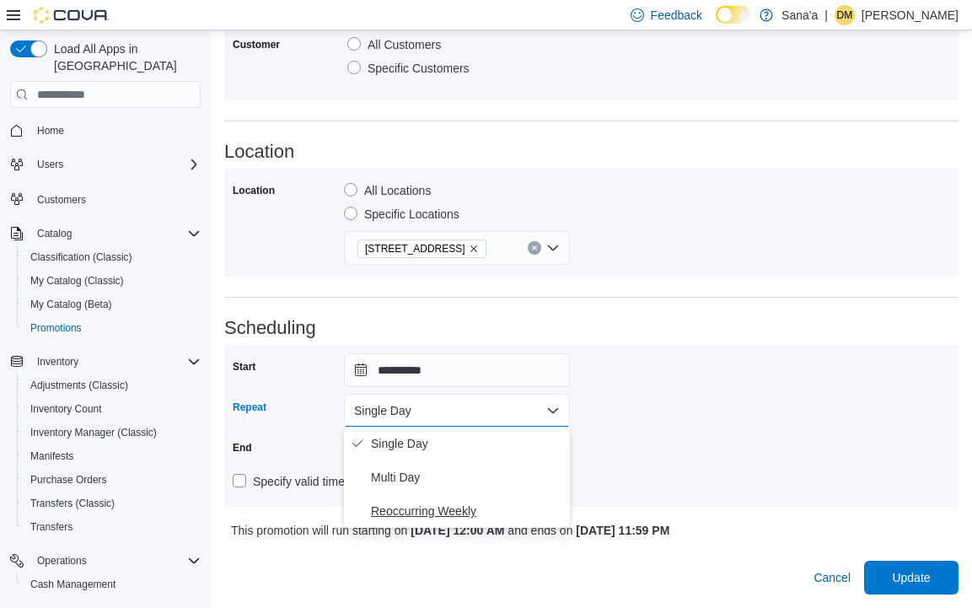
click at [409, 501] on span "Reoccurring Weekly" at bounding box center [467, 511] width 192 height 20
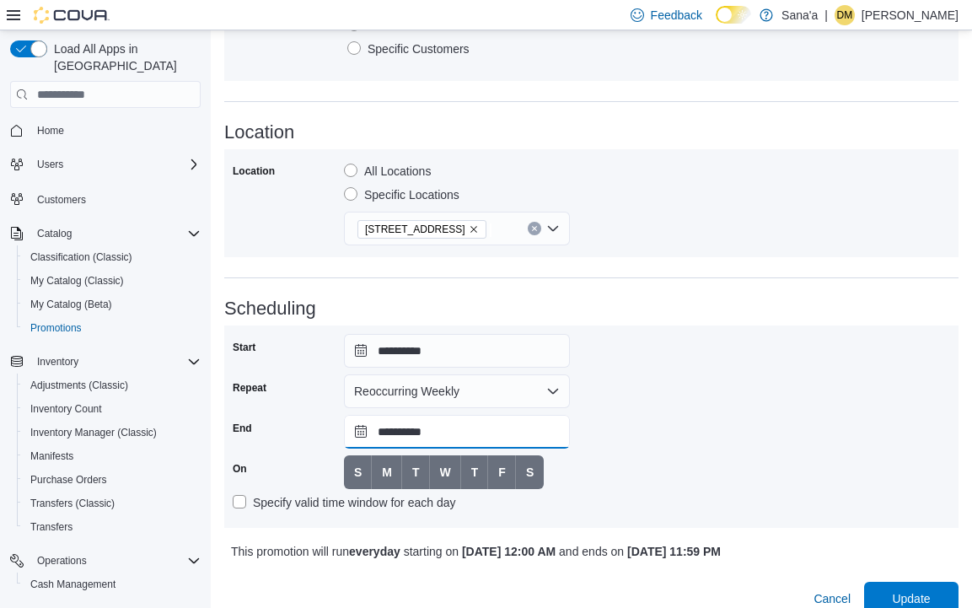
click at [389, 429] on input "**********" at bounding box center [457, 432] width 226 height 34
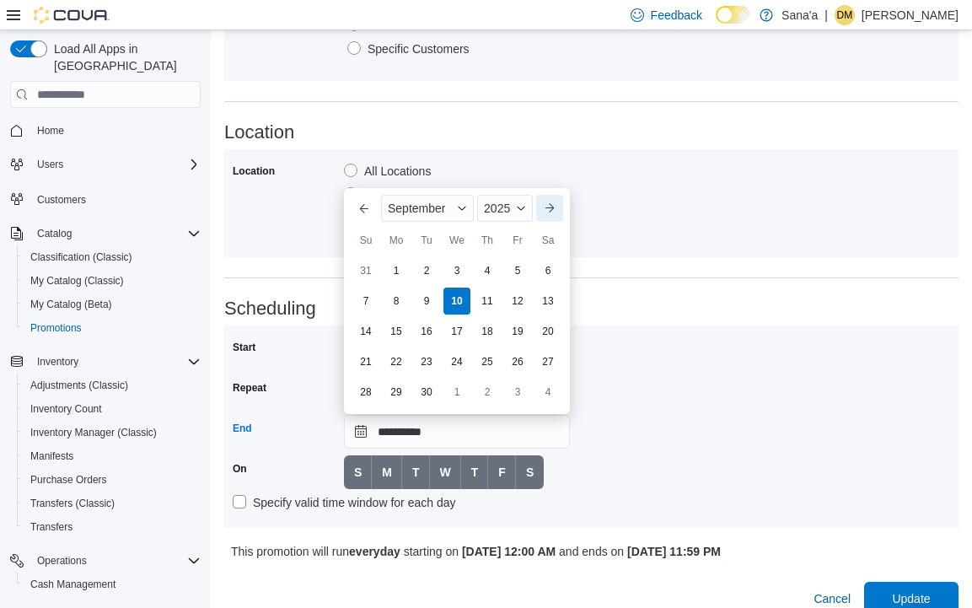
click at [547, 214] on button "Next month" at bounding box center [549, 208] width 27 height 27
click at [511, 386] on div "31" at bounding box center [516, 391] width 29 height 29
type input "**********"
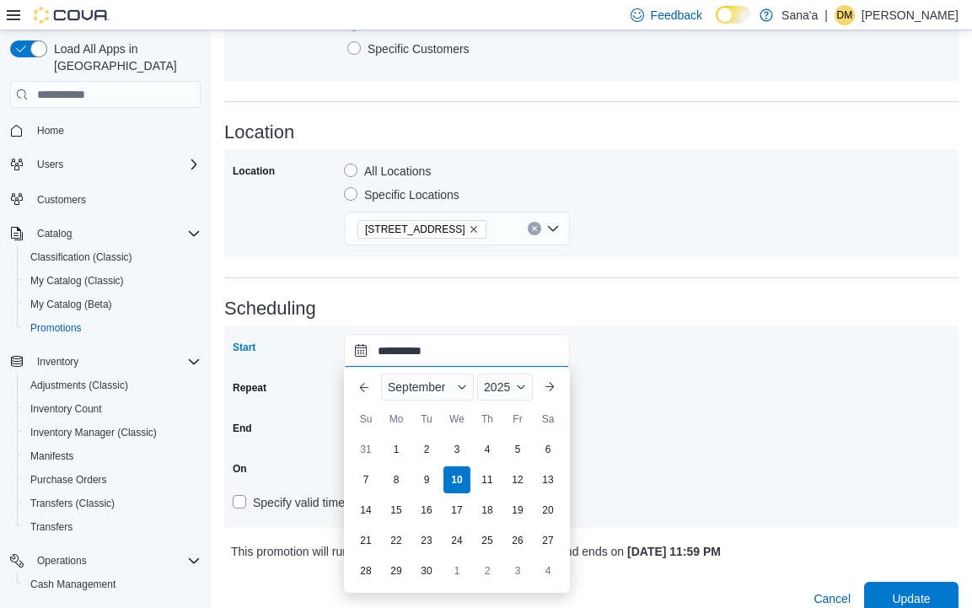
click at [448, 358] on input "**********" at bounding box center [457, 351] width 226 height 34
click at [429, 482] on div "9" at bounding box center [425, 478] width 29 height 29
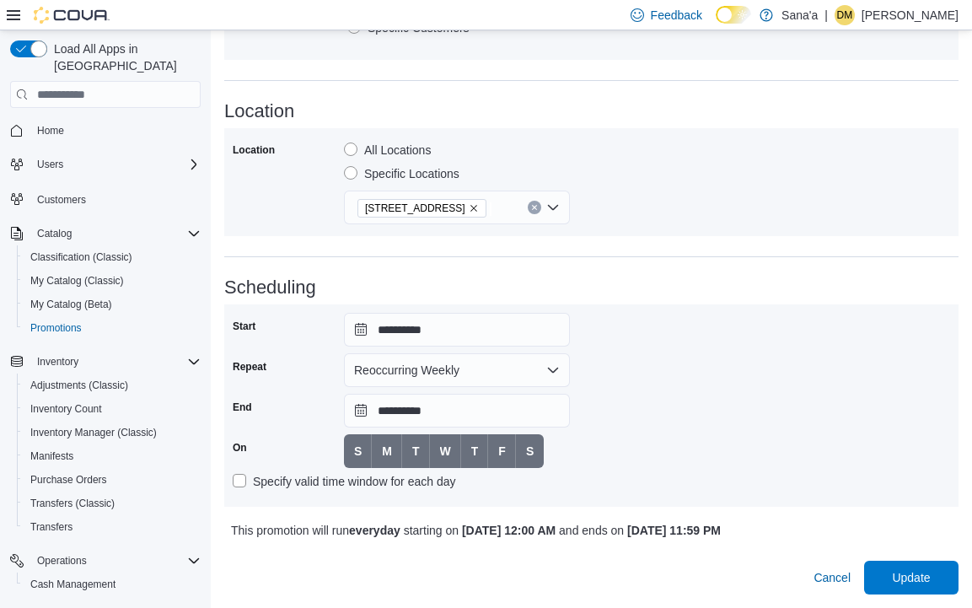
scroll to position [892, 0]
click at [487, 319] on input "**********" at bounding box center [457, 330] width 226 height 34
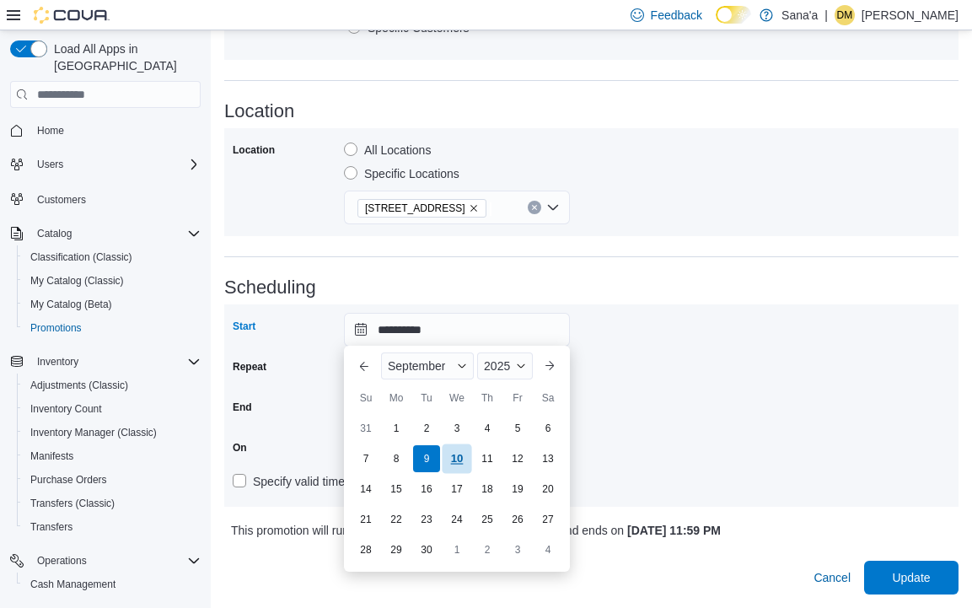
click at [453, 451] on div "10" at bounding box center [456, 457] width 29 height 29
type input "**********"
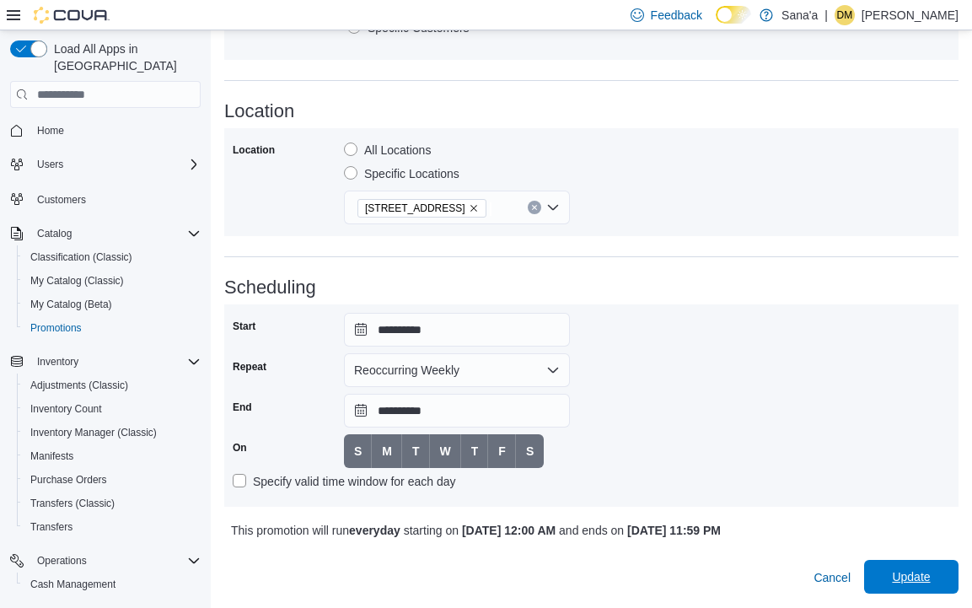
click at [912, 585] on span "Update" at bounding box center [911, 576] width 38 height 17
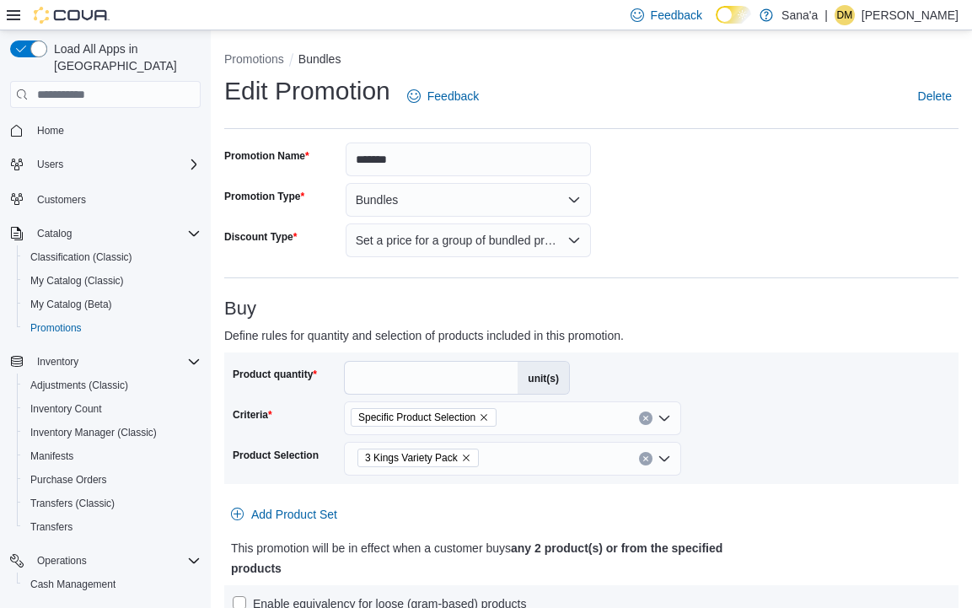
scroll to position [0, 0]
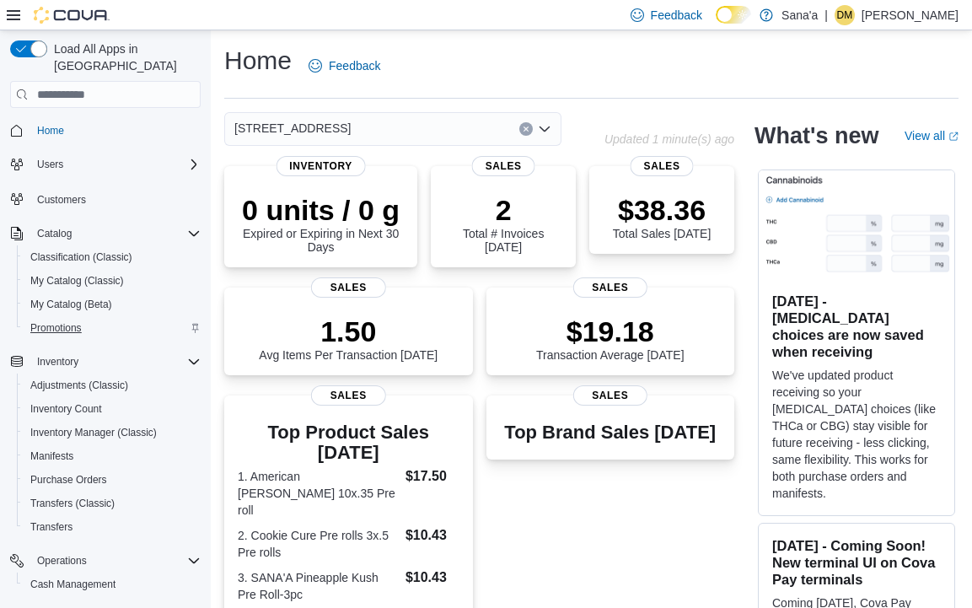
click at [62, 321] on span "Promotions" at bounding box center [55, 327] width 51 height 13
